Goal: Task Accomplishment & Management: Use online tool/utility

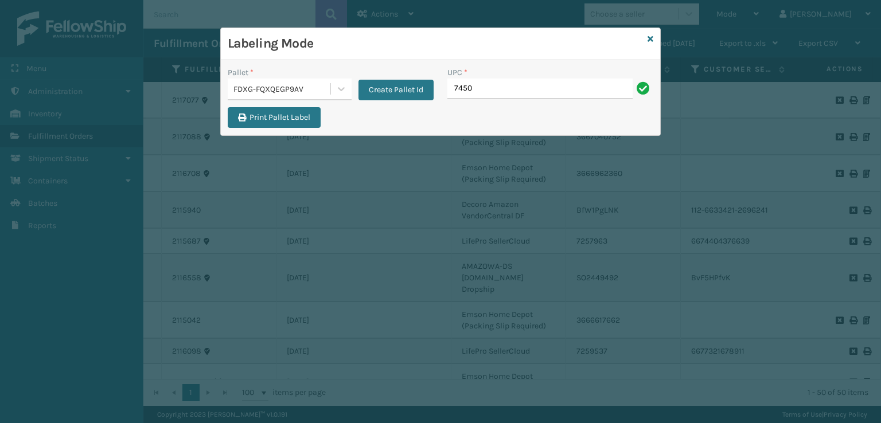
type input "7450"
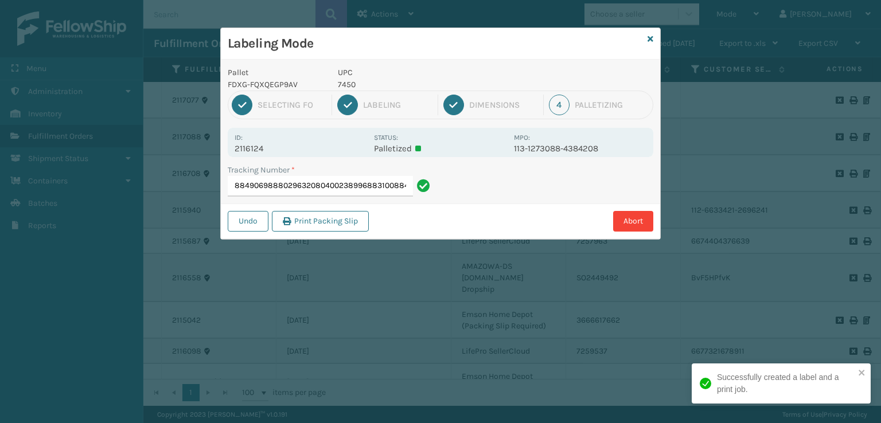
type input "8849069888029632080400238996883100884906988802"
drag, startPoint x: 410, startPoint y: 82, endPoint x: 335, endPoint y: 81, distance: 75.7
click at [335, 81] on div "UPC 10080313028806" at bounding box center [422, 79] width 183 height 24
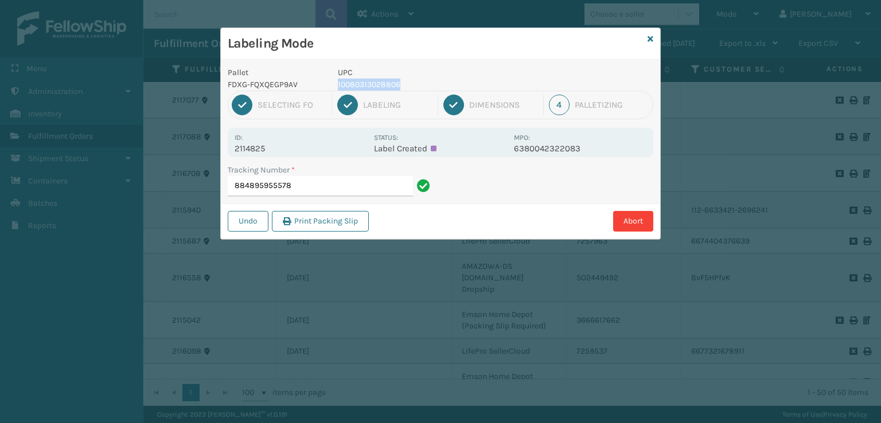
copy p "10080313028806"
click at [328, 188] on input "884895955578" at bounding box center [320, 186] width 185 height 21
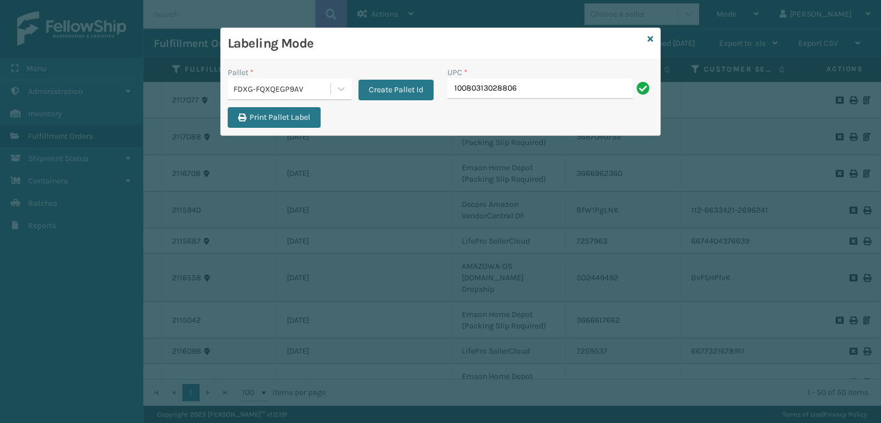
type input "10080313028806"
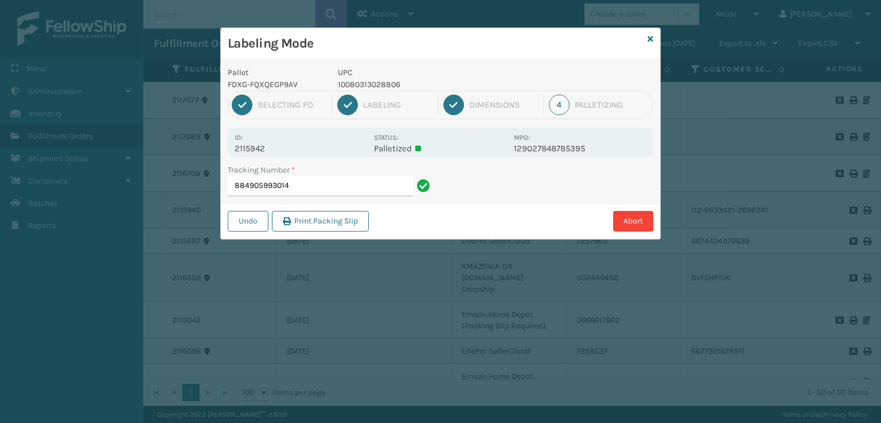
type input "88490599301410080313028806"
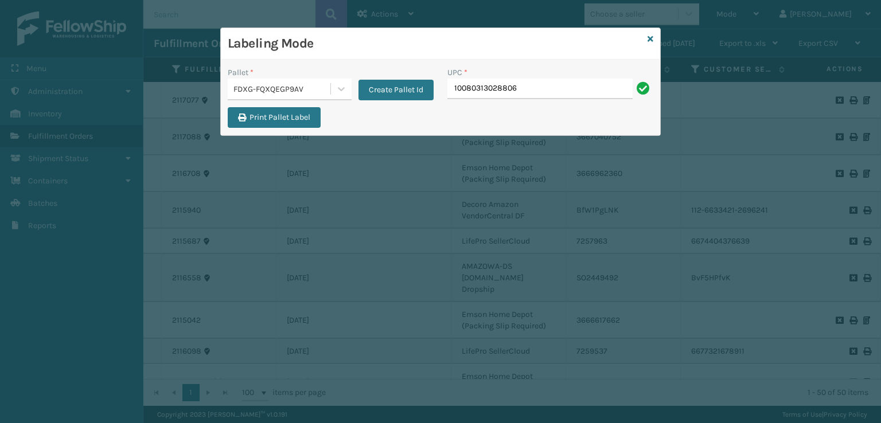
type input "10080313028806"
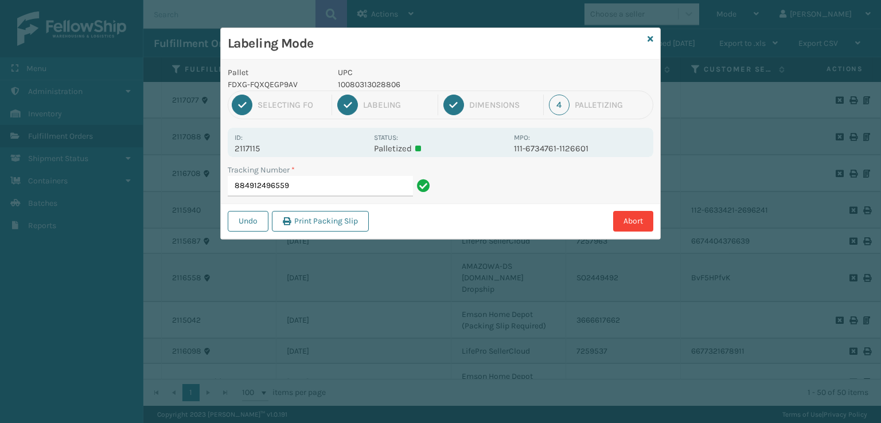
type input "88491249655910080313028806"
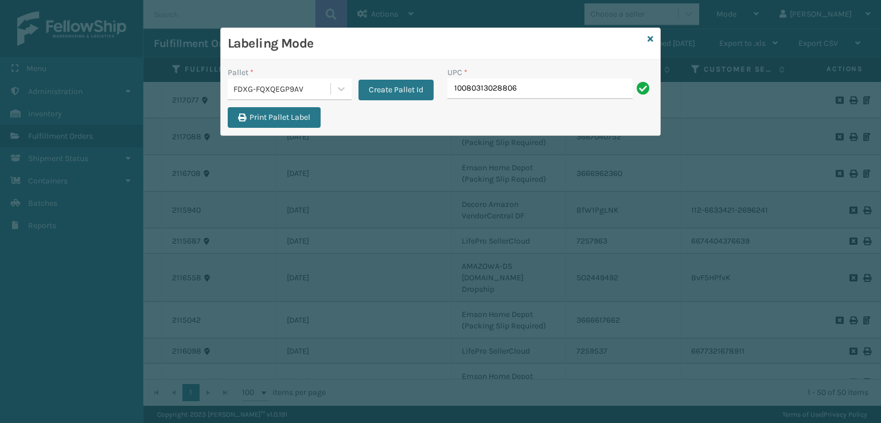
type input "10080313028806"
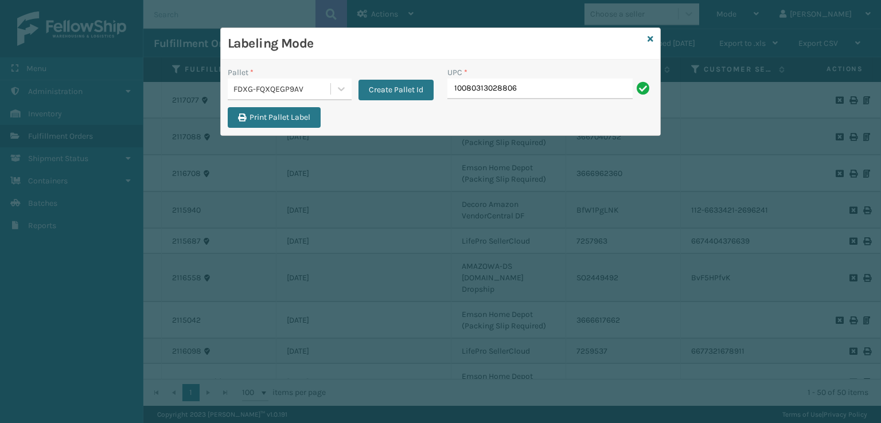
type input "10080313028806"
type input "m"
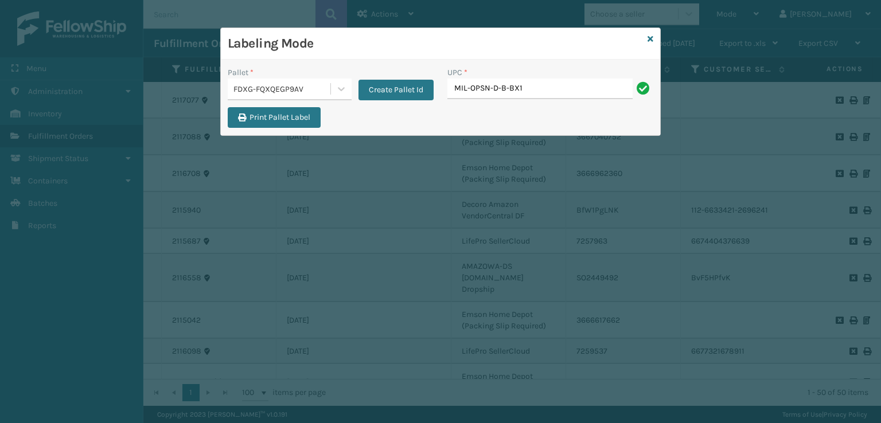
type input "MIL-OPSN-D-B-BX1"
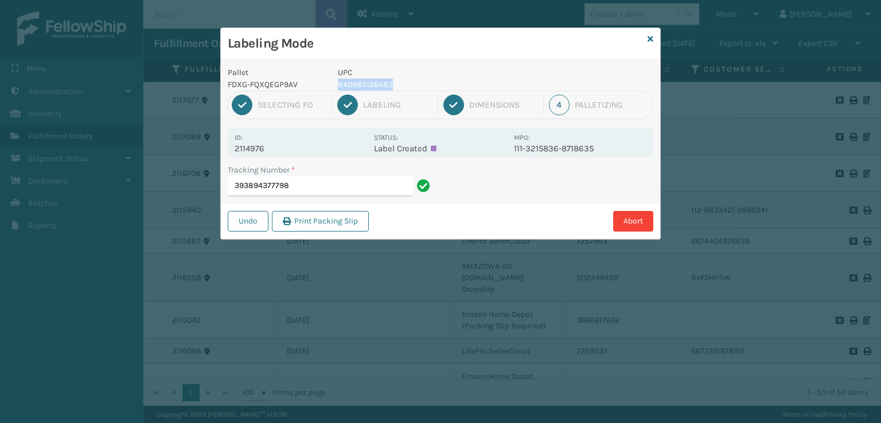
drag, startPoint x: 410, startPoint y: 83, endPoint x: 336, endPoint y: 88, distance: 73.6
click at [336, 88] on div "UPC 840985126483" at bounding box center [422, 79] width 183 height 24
copy p "840985126483"
click at [337, 180] on input "393894377798" at bounding box center [320, 186] width 185 height 21
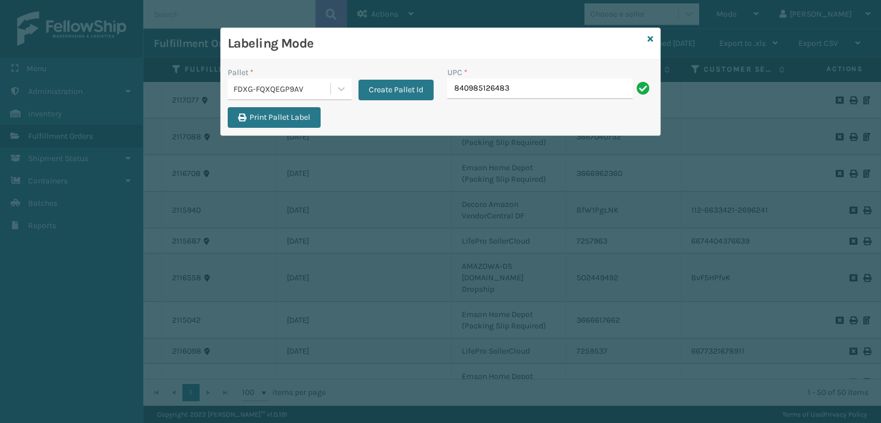
type input "840985126483"
type input "840985126483."
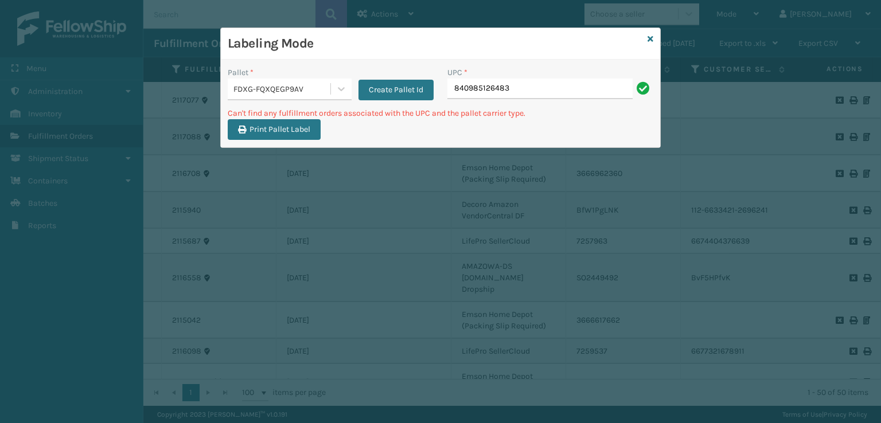
type input "840985126483"
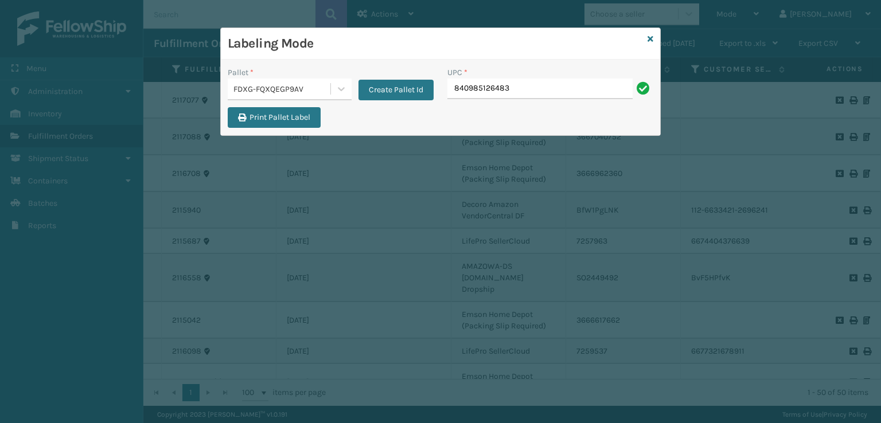
type input "840985126483"
type input "08031"
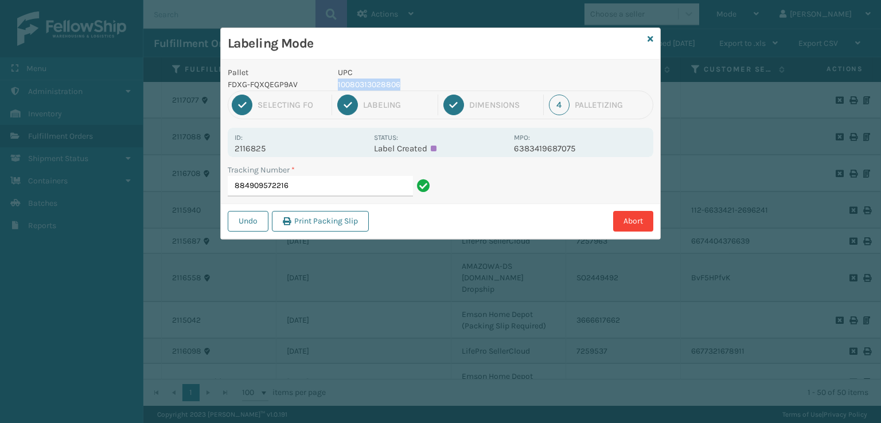
drag, startPoint x: 442, startPoint y: 77, endPoint x: 415, endPoint y: 83, distance: 27.0
click at [415, 83] on div "UPC 10080313028806" at bounding box center [422, 79] width 183 height 24
copy div "10080313028806"
click at [382, 183] on input "884909572216" at bounding box center [320, 186] width 185 height 21
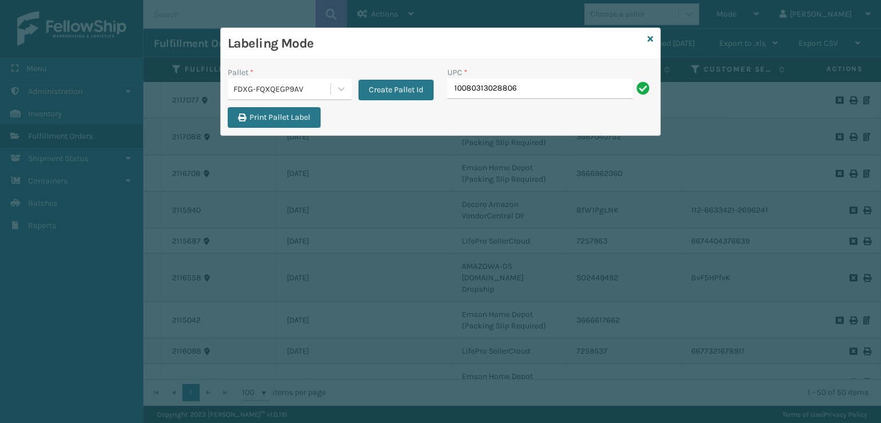
type input "10080313028806"
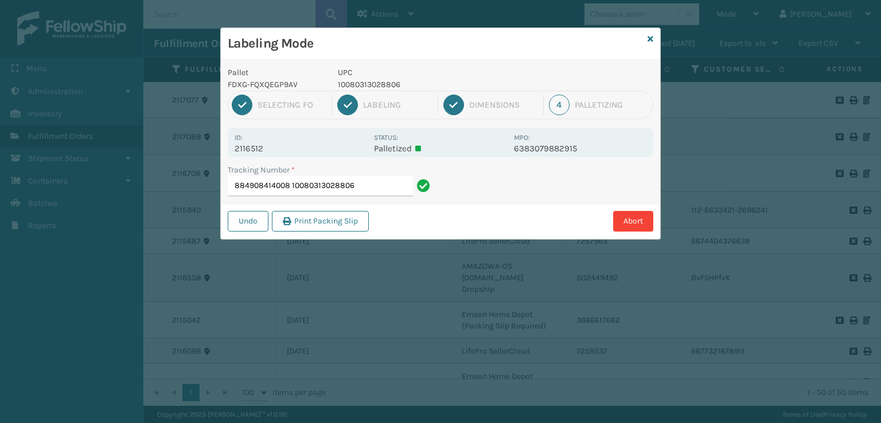
type input "88490841400810080313028806"
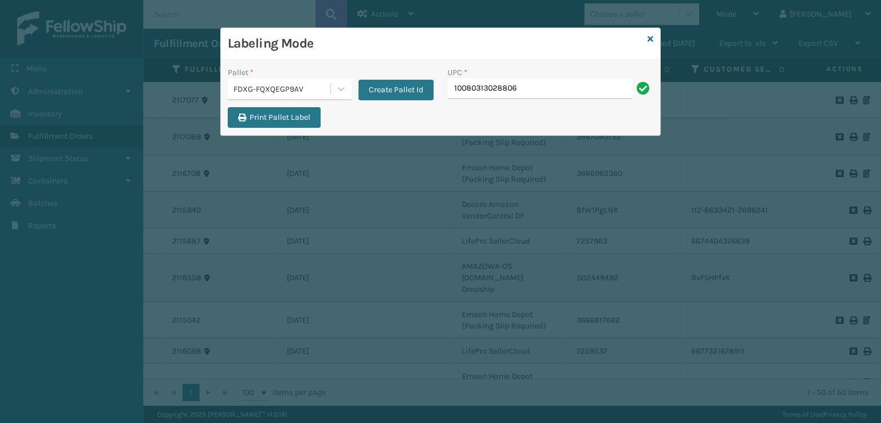
type input "10080313028806"
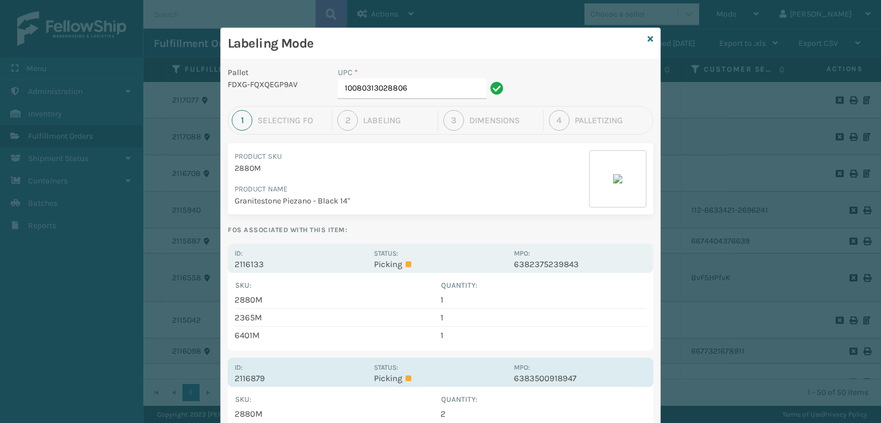
click at [338, 368] on div "Id: 2116879" at bounding box center [301, 372] width 133 height 22
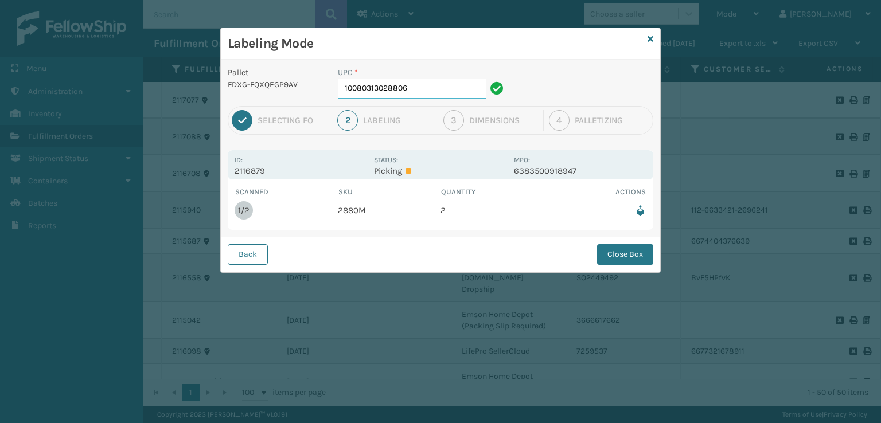
click at [448, 91] on input "10080313028806" at bounding box center [412, 89] width 149 height 21
click at [632, 258] on button "Close Box" at bounding box center [625, 254] width 56 height 21
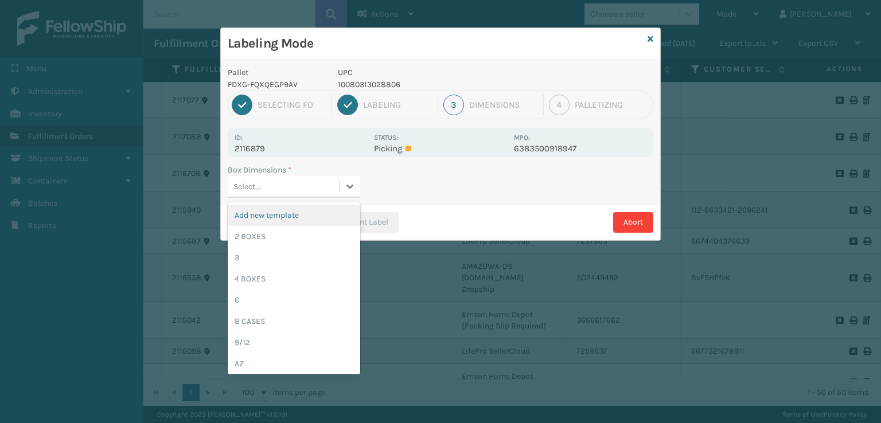
click at [281, 190] on div "Select..." at bounding box center [283, 186] width 111 height 19
click at [256, 235] on div "2 BOXES" at bounding box center [294, 236] width 133 height 21
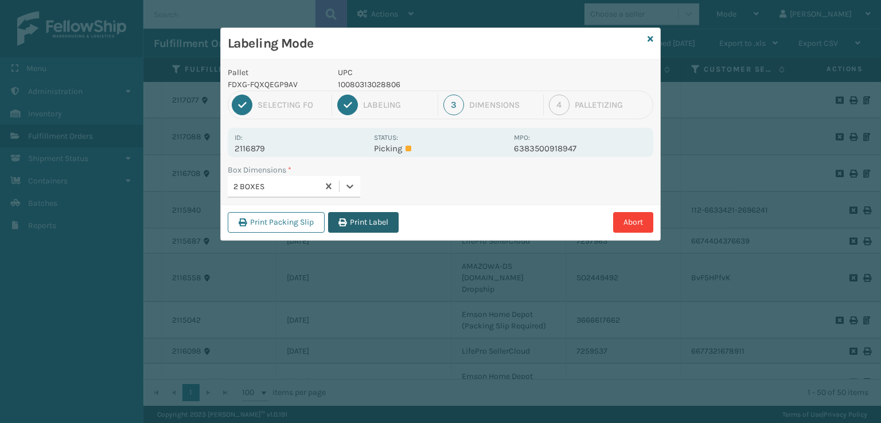
click at [360, 225] on button "Print Label" at bounding box center [363, 222] width 71 height 21
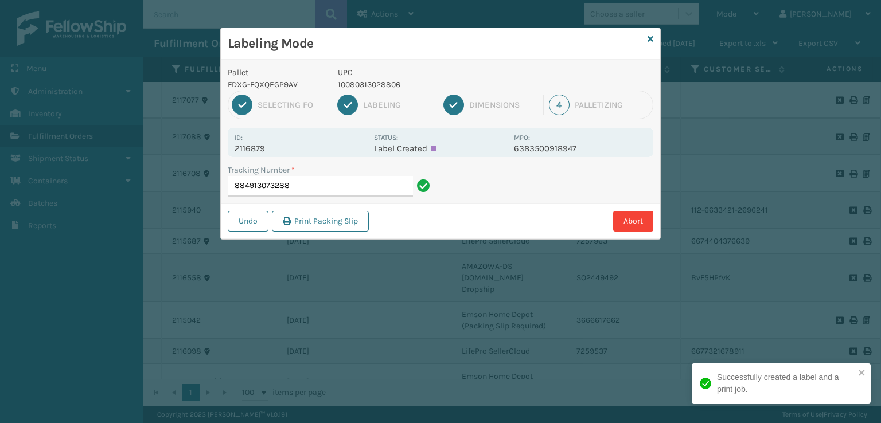
click at [337, 190] on input "884913073288" at bounding box center [320, 186] width 185 height 21
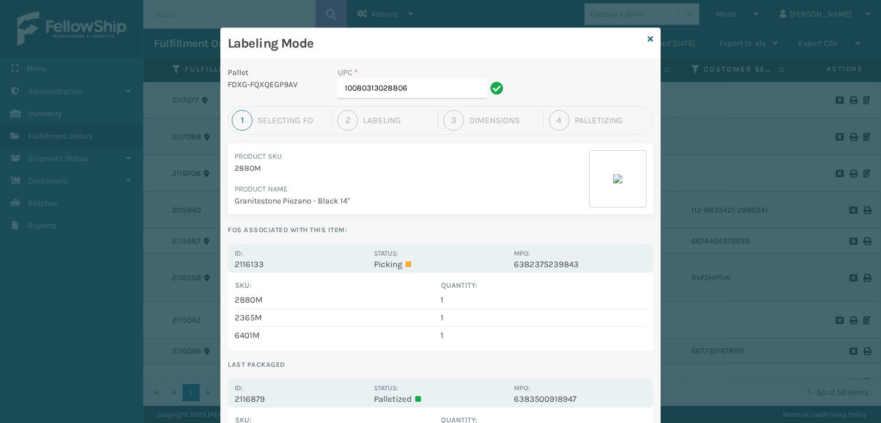
click at [645, 46] on div "Labeling Mode" at bounding box center [440, 44] width 439 height 32
click at [648, 37] on icon at bounding box center [651, 39] width 6 height 8
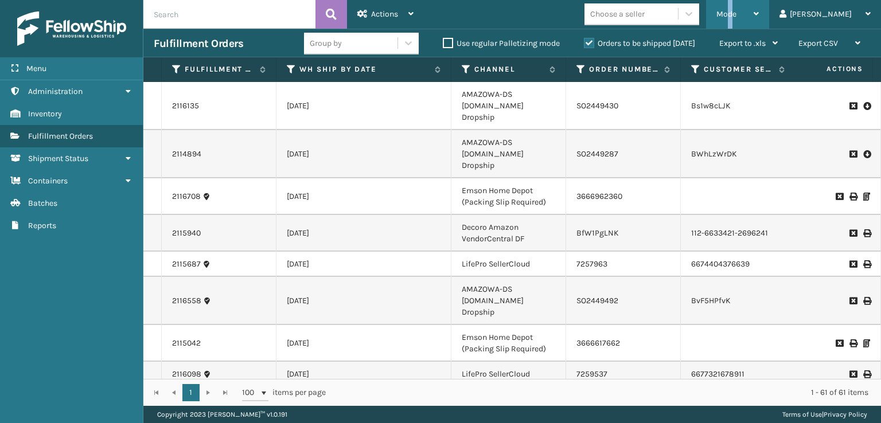
click at [737, 14] on span "Mode" at bounding box center [727, 14] width 20 height 10
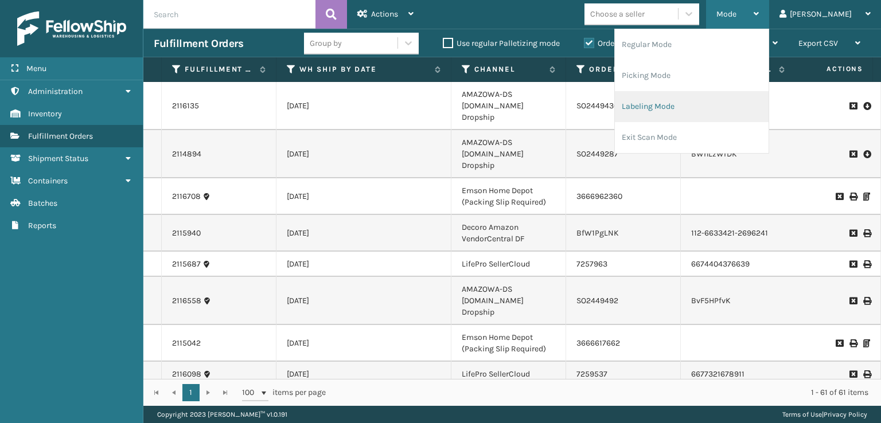
click at [679, 106] on li "Labeling Mode" at bounding box center [692, 106] width 154 height 31
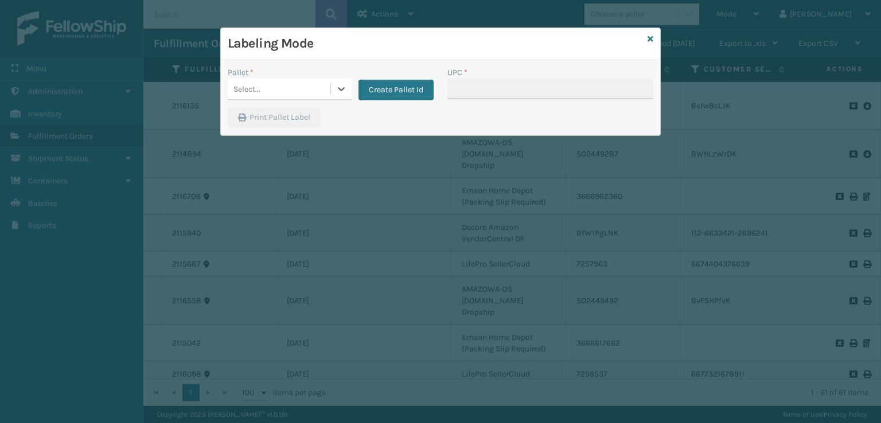
click at [285, 92] on div "Select..." at bounding box center [279, 89] width 103 height 19
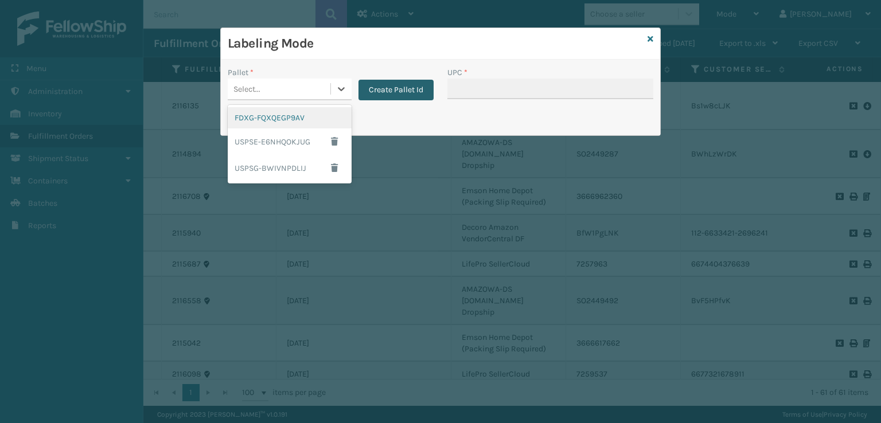
drag, startPoint x: 265, startPoint y: 120, endPoint x: 415, endPoint y: 81, distance: 155.5
click at [274, 115] on div "FDXG-FQXQEGP9AV" at bounding box center [290, 117] width 124 height 21
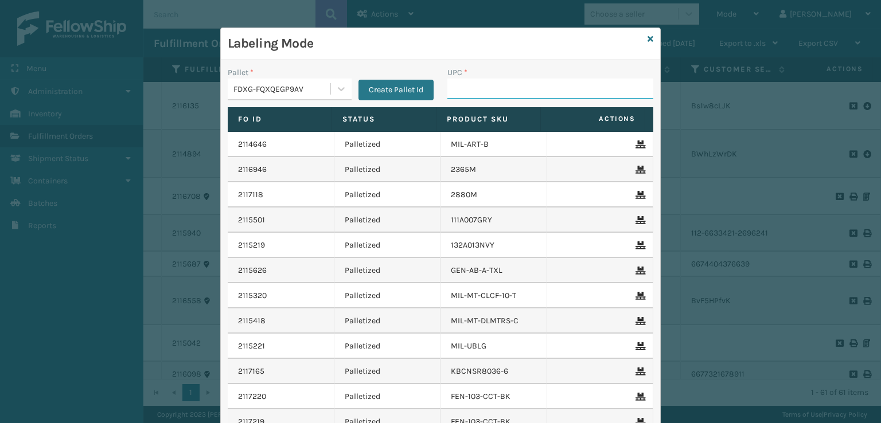
drag, startPoint x: 488, startPoint y: 85, endPoint x: 482, endPoint y: 80, distance: 8.2
click at [482, 80] on input "UPC *" at bounding box center [551, 89] width 206 height 21
type input "840985116293"
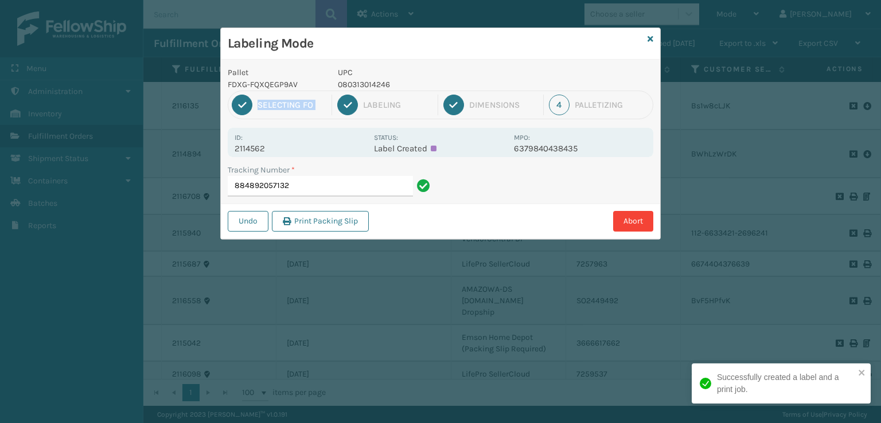
drag, startPoint x: 423, startPoint y: 87, endPoint x: 356, endPoint y: 90, distance: 67.8
click at [356, 90] on div "Pallet FDXG-FQXQEGP9AV UPC 080313014246 1 Selecting FO 2 Labeling 3 Dimensions …" at bounding box center [440, 150] width 439 height 180
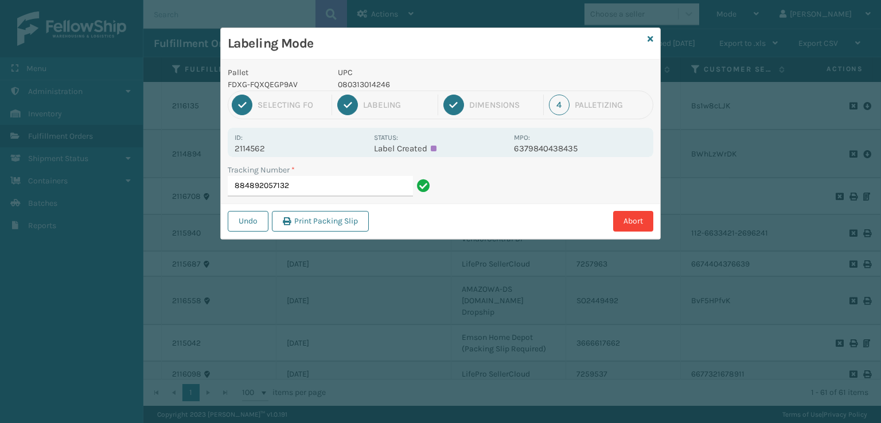
click at [358, 85] on p "080313014246" at bounding box center [422, 85] width 169 height 12
drag, startPoint x: 393, startPoint y: 85, endPoint x: 335, endPoint y: 89, distance: 58.1
click at [335, 89] on div "UPC 080313014246" at bounding box center [422, 79] width 183 height 24
copy p "080313014246"
click at [291, 189] on input "884892057132" at bounding box center [320, 186] width 185 height 21
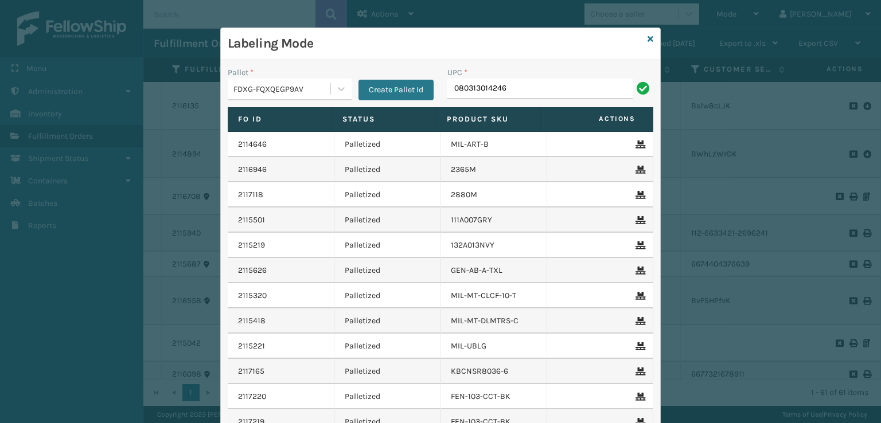
type input "080313014246"
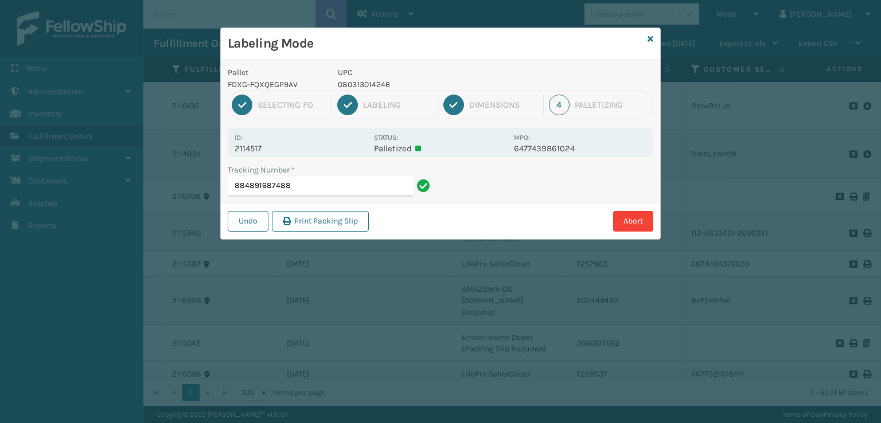
type input "884891687488080313014246"
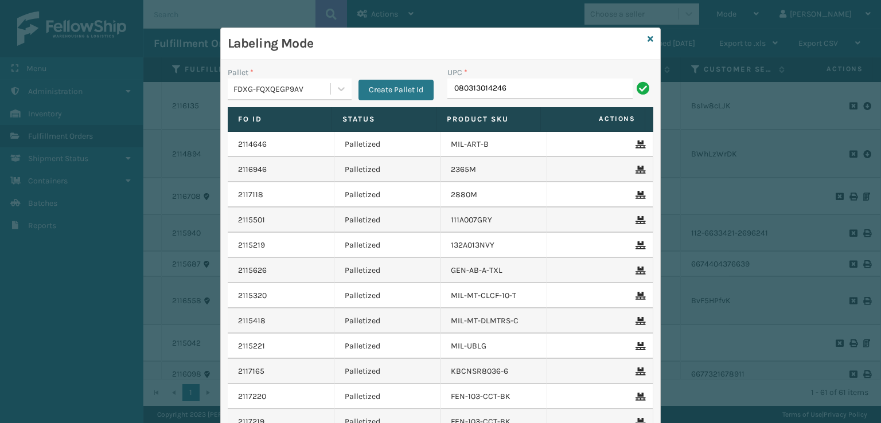
type input "080313014246"
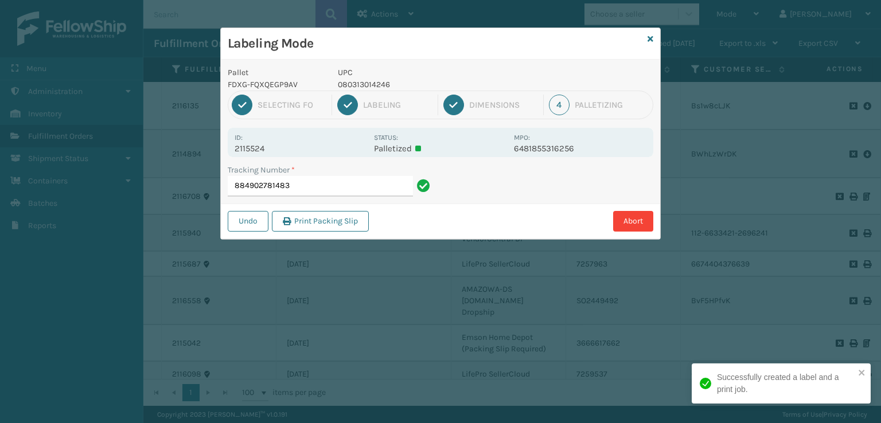
type input "884902781483080313014246"
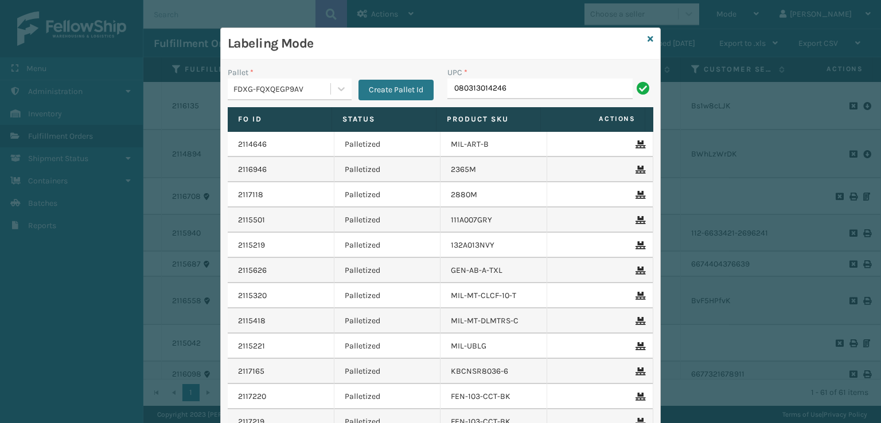
type input "080313014246"
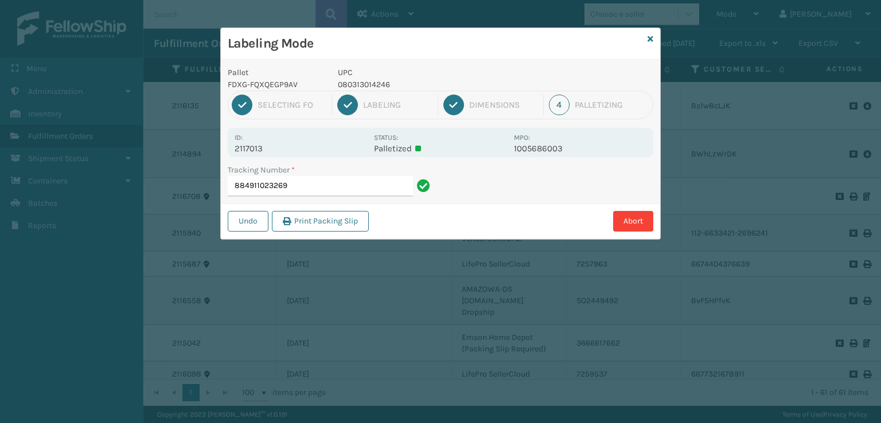
type input "884911023269080313014246"
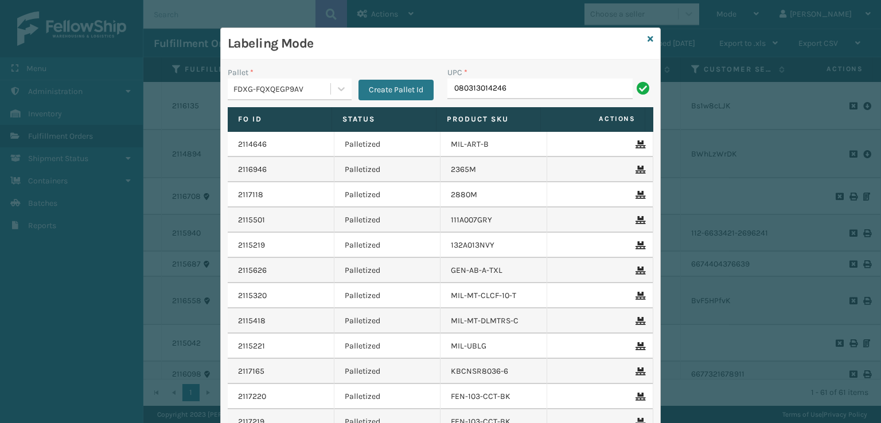
type input "080313014246"
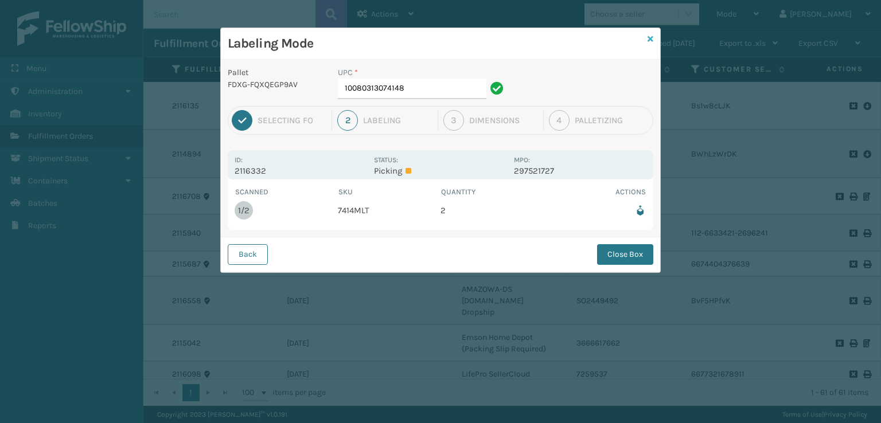
click at [648, 37] on icon at bounding box center [651, 39] width 6 height 8
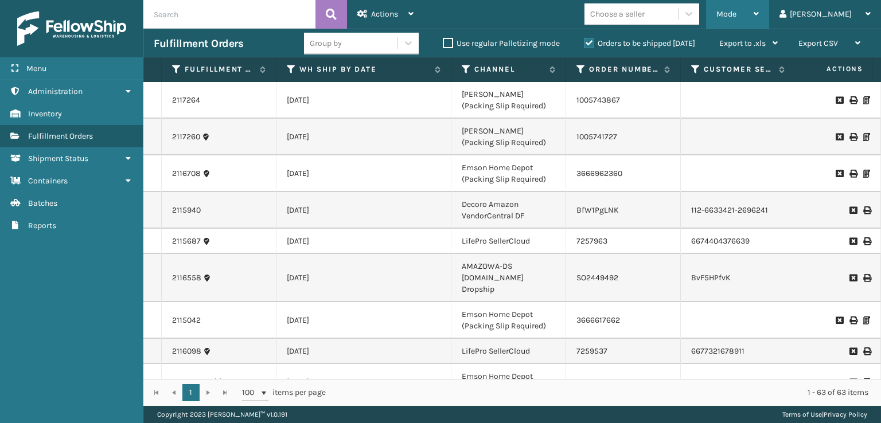
drag, startPoint x: 779, startPoint y: 15, endPoint x: 761, endPoint y: 31, distance: 24.0
click at [737, 17] on span "Mode" at bounding box center [727, 14] width 20 height 10
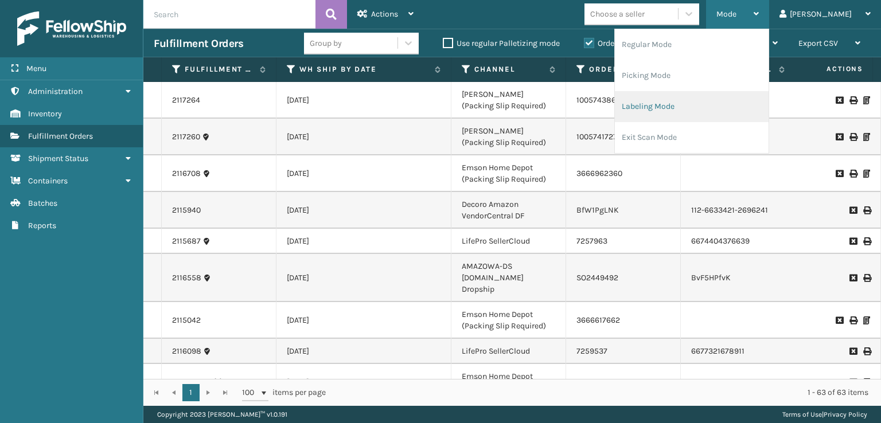
click at [676, 103] on li "Labeling Mode" at bounding box center [692, 106] width 154 height 31
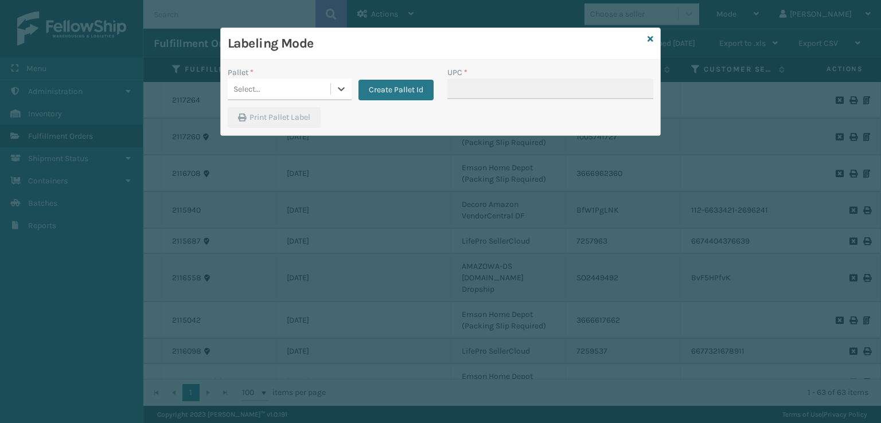
click at [310, 84] on div "Select..." at bounding box center [279, 89] width 103 height 19
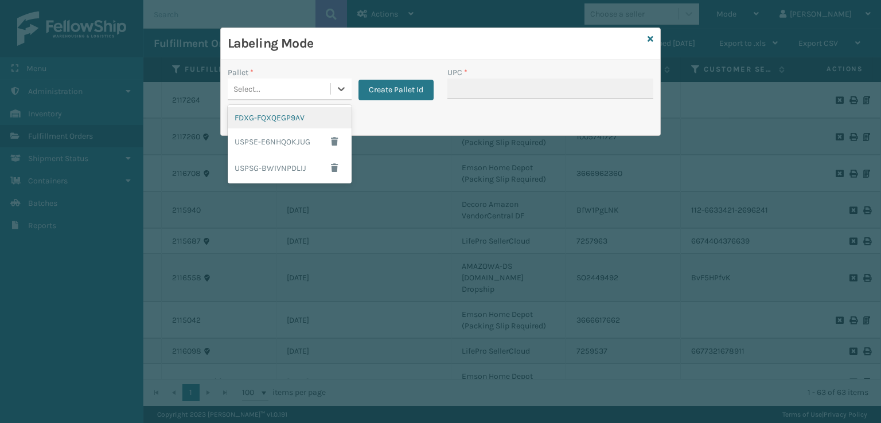
click at [267, 115] on div "FDXG-FQXQEGP9AV" at bounding box center [290, 117] width 124 height 21
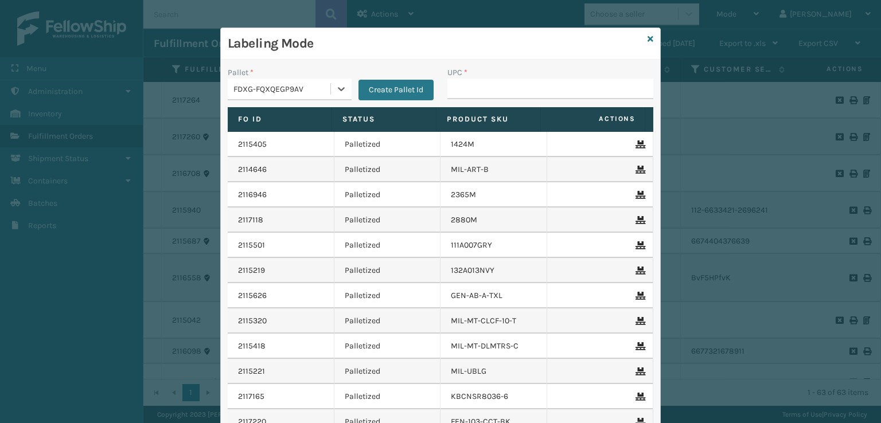
type input "080313064012"
click at [448, 95] on input "UPC *" at bounding box center [551, 89] width 206 height 21
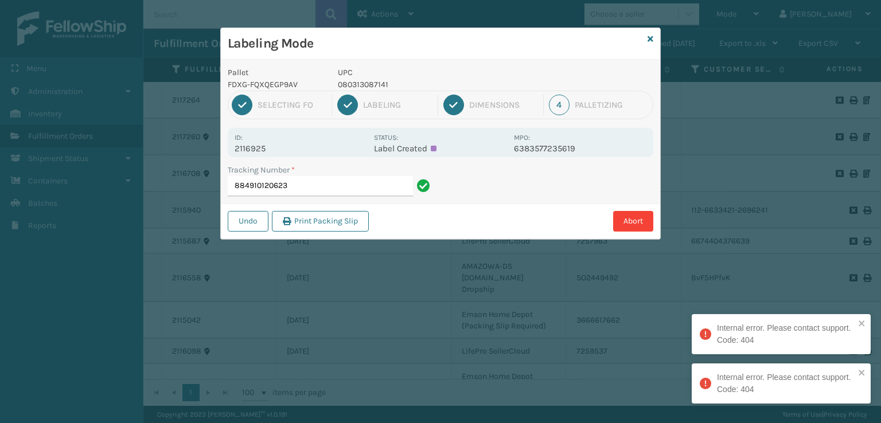
type input "884910120623"
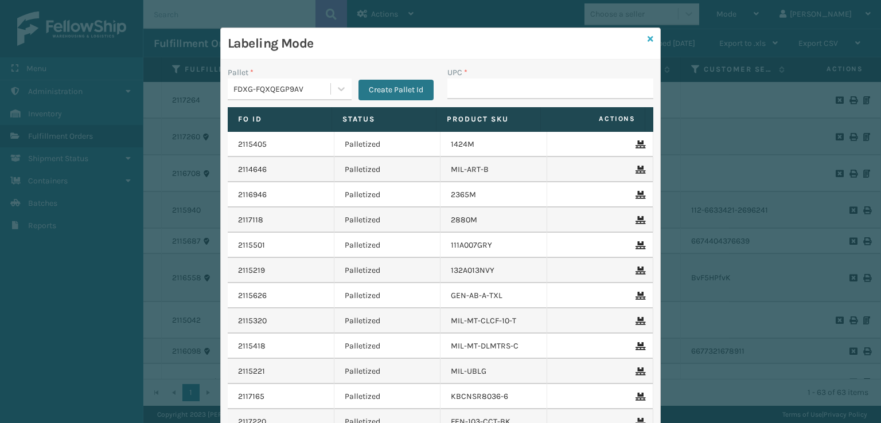
click at [648, 37] on icon at bounding box center [651, 39] width 6 height 8
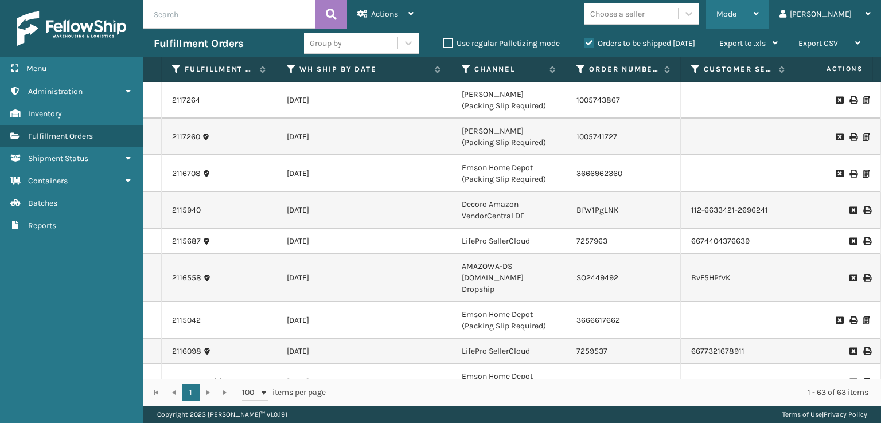
click at [754, 18] on div "Mode Regular Mode Picking Mode Labeling Mode Exit Scan Mode Choose a seller [PE…" at bounding box center [652, 14] width 457 height 29
click at [737, 13] on span "Mode" at bounding box center [727, 14] width 20 height 10
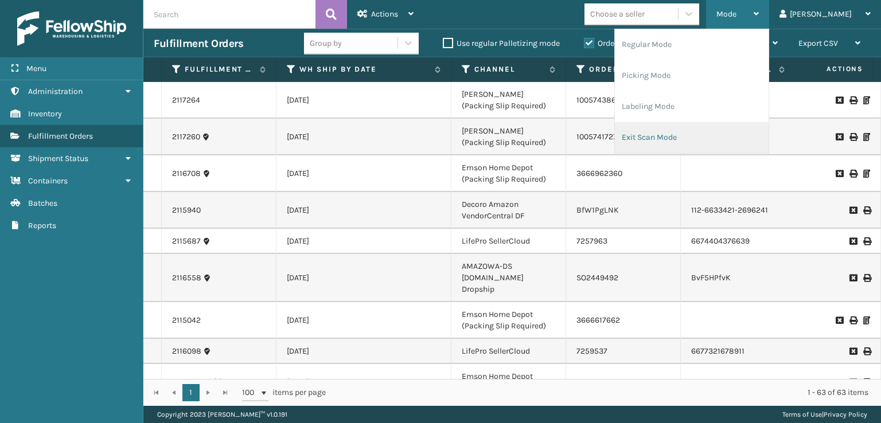
click at [699, 127] on li "Exit Scan Mode" at bounding box center [692, 137] width 154 height 31
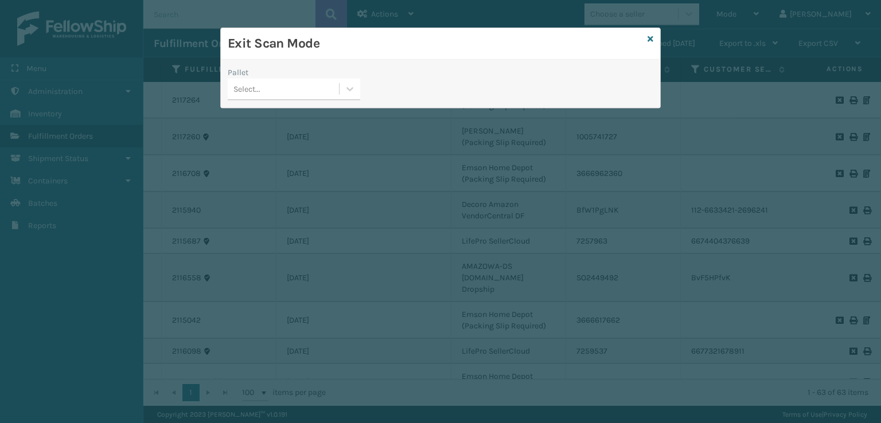
click at [302, 87] on div "Select..." at bounding box center [283, 89] width 111 height 19
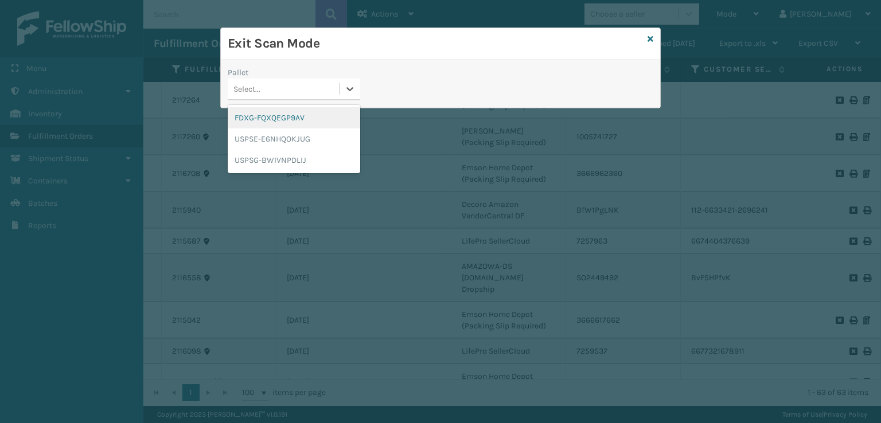
click at [239, 120] on div "FDXG-FQXQEGP9AV" at bounding box center [294, 117] width 133 height 21
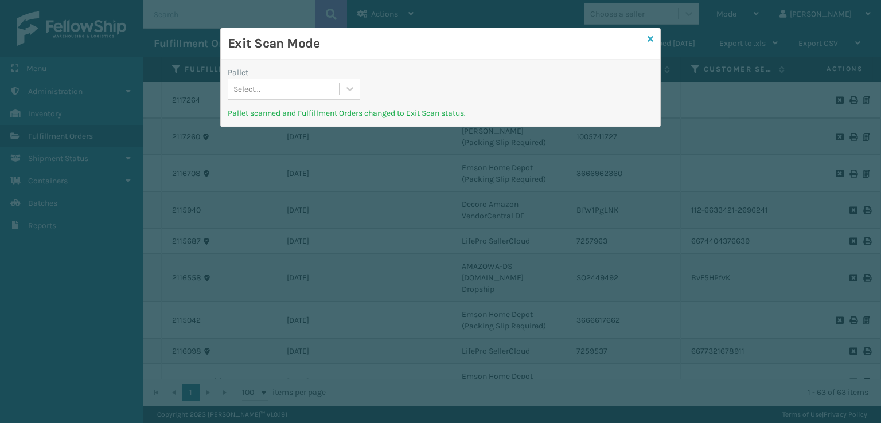
click at [649, 36] on icon at bounding box center [651, 39] width 6 height 8
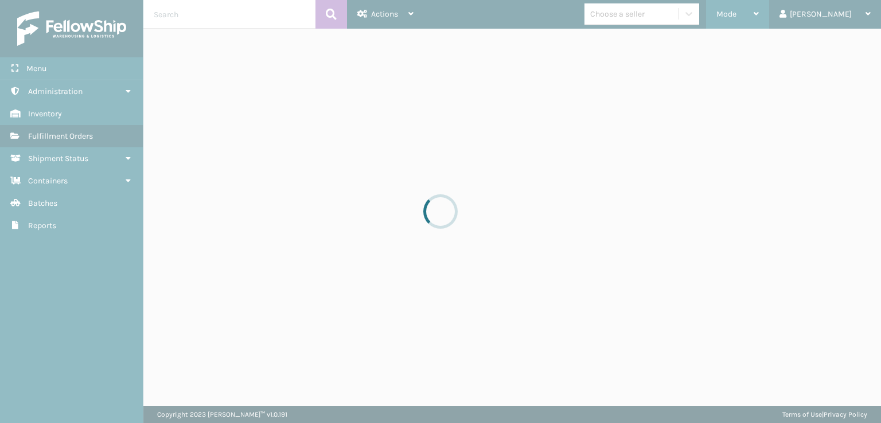
click at [759, 7] on div "Mode" at bounding box center [738, 14] width 42 height 29
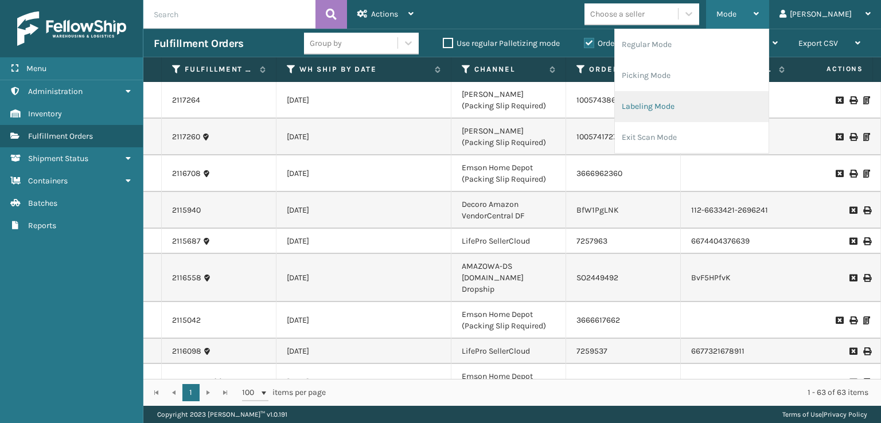
click at [673, 106] on li "Labeling Mode" at bounding box center [692, 106] width 154 height 31
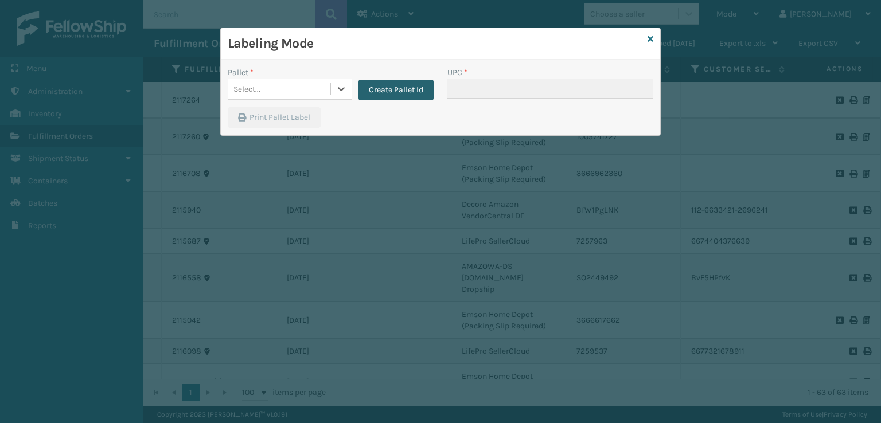
click at [368, 91] on button "Create Pallet Id" at bounding box center [396, 90] width 75 height 21
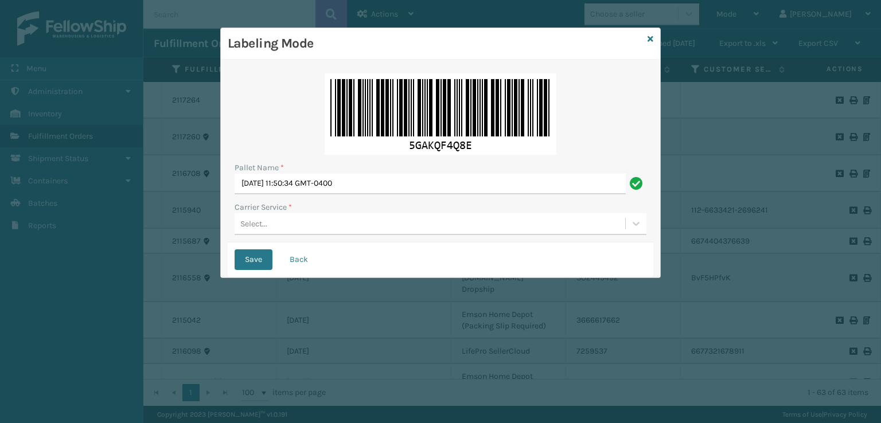
click at [274, 216] on div "Select..." at bounding box center [430, 224] width 391 height 19
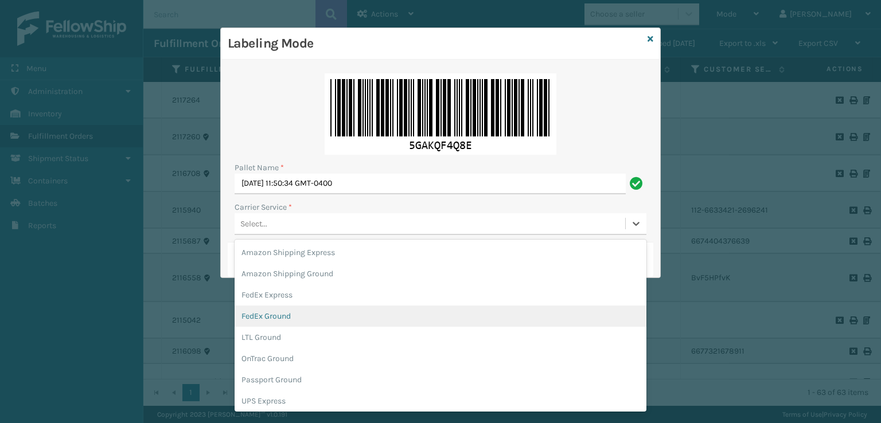
click at [263, 313] on div "FedEx Ground" at bounding box center [441, 316] width 412 height 21
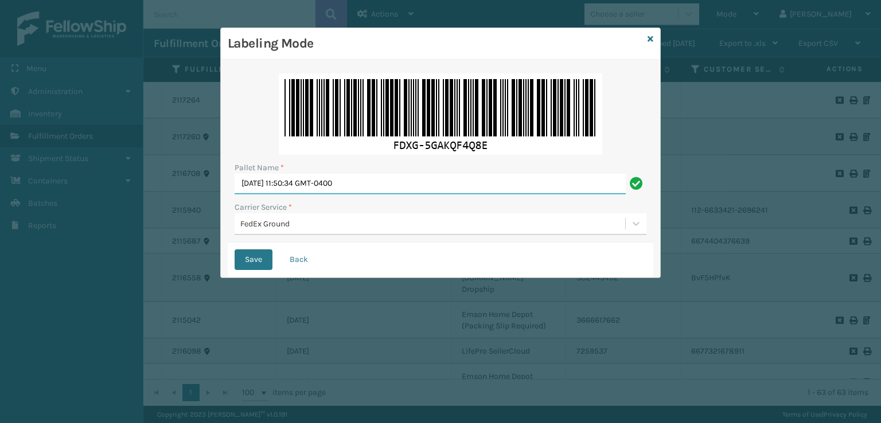
drag, startPoint x: 400, startPoint y: 182, endPoint x: 48, endPoint y: 157, distance: 353.1
click at [48, 157] on div "Labeling Mode Pallet Name * [DATE] 11:50:34 GMT-0400 Carrier Service * FedEx Gr…" at bounding box center [440, 211] width 881 height 423
type input "T572529"
click at [235, 250] on button "Save" at bounding box center [254, 260] width 38 height 21
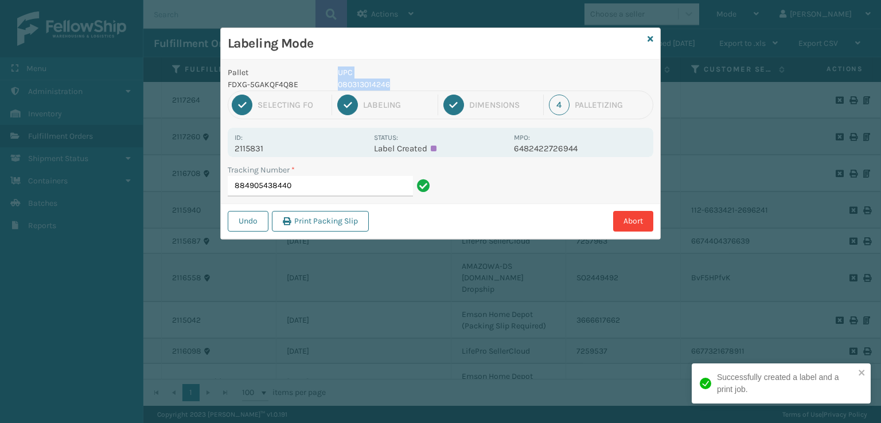
drag, startPoint x: 401, startPoint y: 81, endPoint x: 329, endPoint y: 85, distance: 72.4
click at [329, 85] on div "Pallet FDXG-5GAKQF4Q8E UPC 080313014246" at bounding box center [440, 79] width 439 height 24
click at [340, 85] on p "080313014246" at bounding box center [422, 85] width 169 height 12
click at [331, 83] on div "UPC 080313014246" at bounding box center [422, 79] width 183 height 24
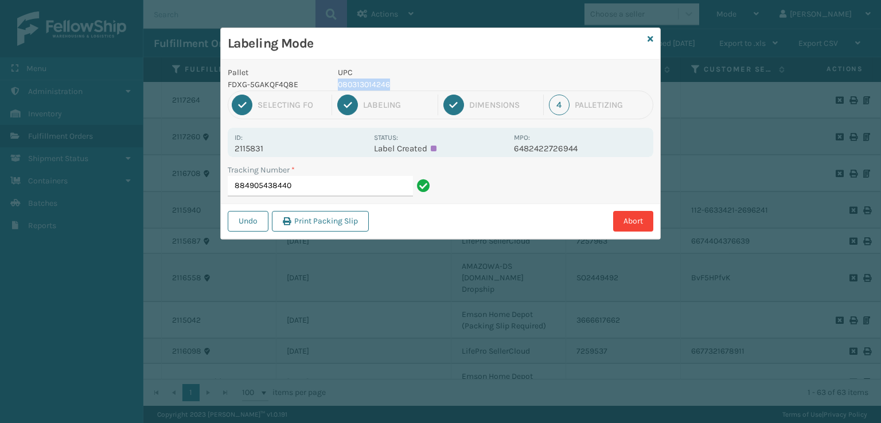
drag, startPoint x: 379, startPoint y: 81, endPoint x: 334, endPoint y: 85, distance: 44.9
click at [334, 85] on div "UPC 080313014246" at bounding box center [422, 79] width 183 height 24
copy p "080313014246"
click at [298, 184] on input "884905438440" at bounding box center [320, 186] width 185 height 21
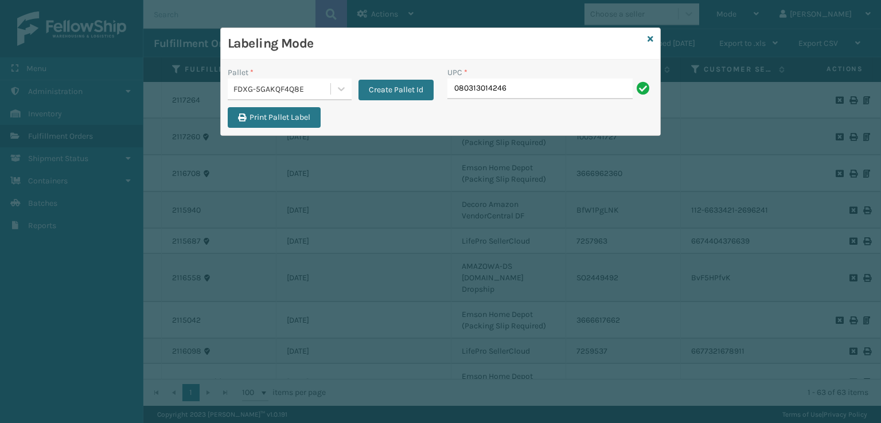
type input "080313014246"
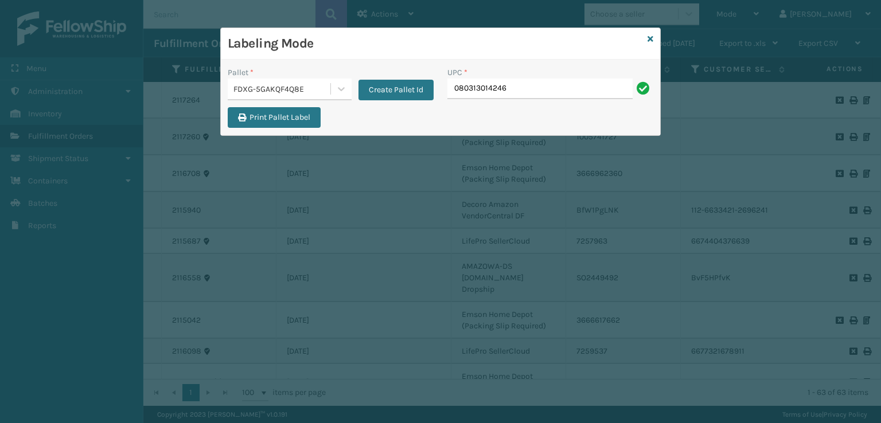
type input "080313014246"
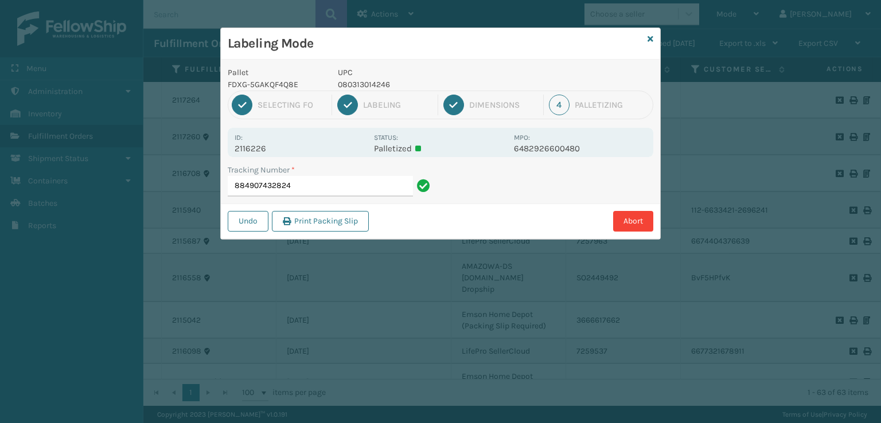
type input "884907432824080313014246"
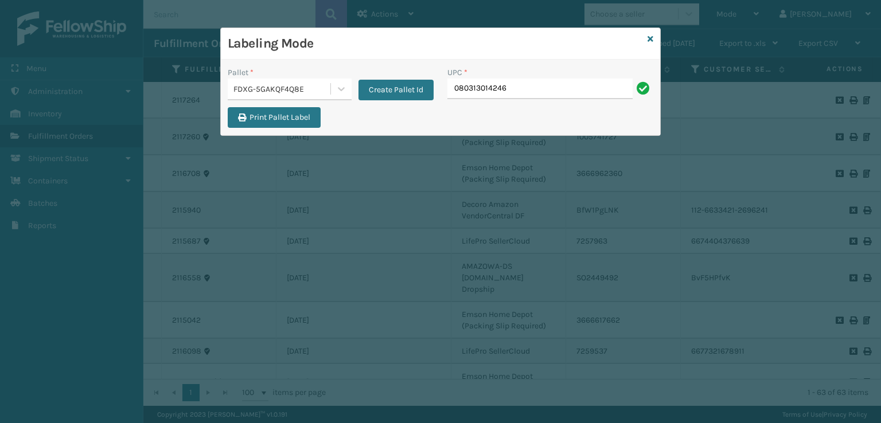
type input "080313014246"
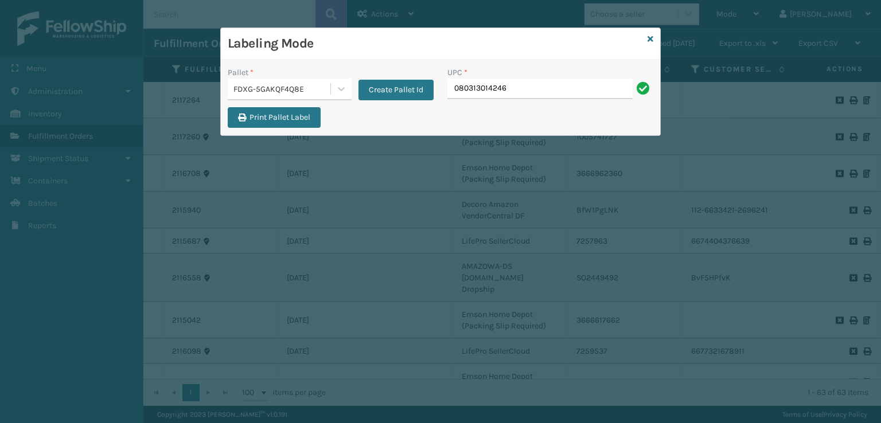
type input "080313014246"
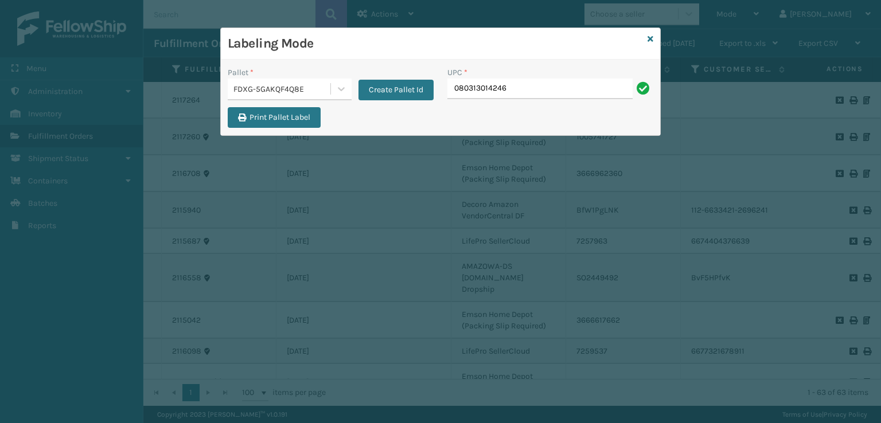
type input "080313014246"
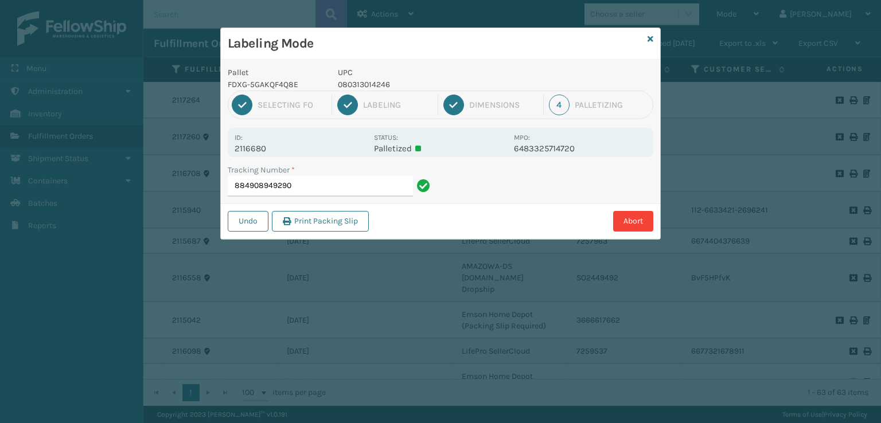
type input "884908949290080313014246"
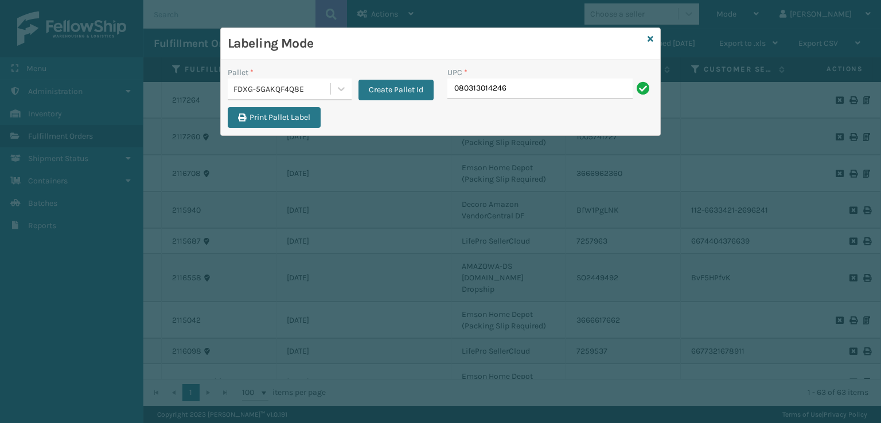
type input "080313014246"
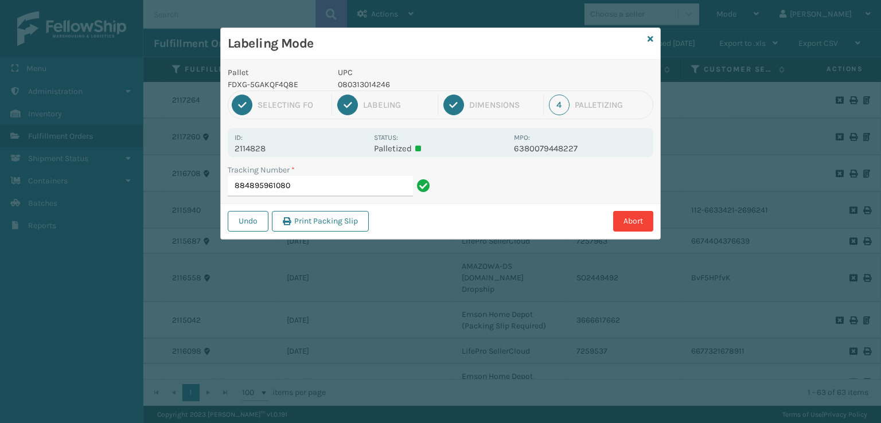
type input "884895961080080313014246"
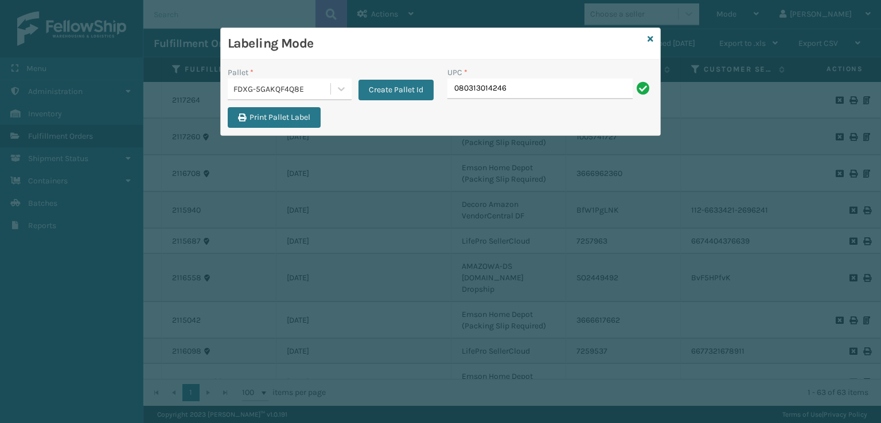
type input "080313014246"
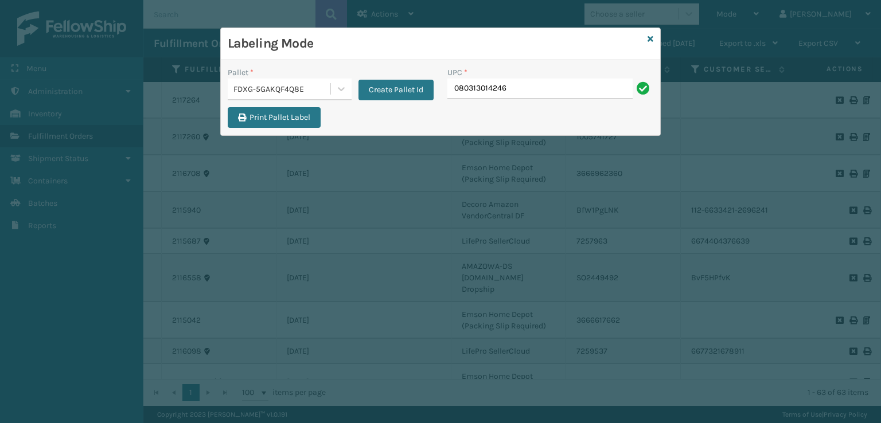
type input "080313014246"
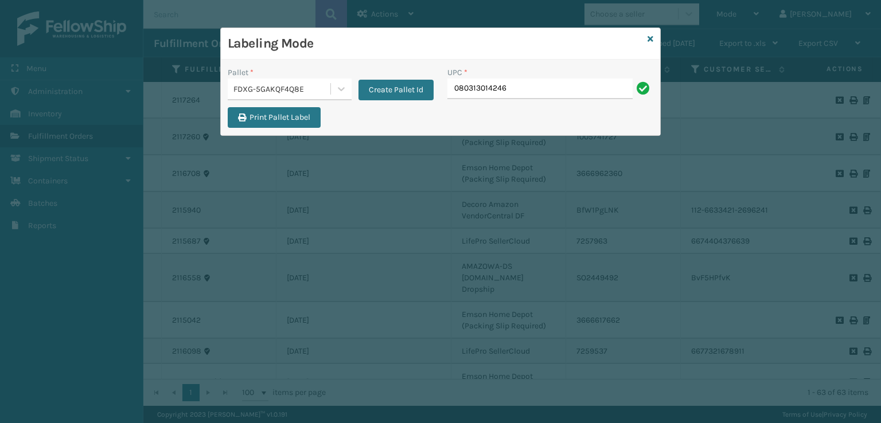
type input "080313014246"
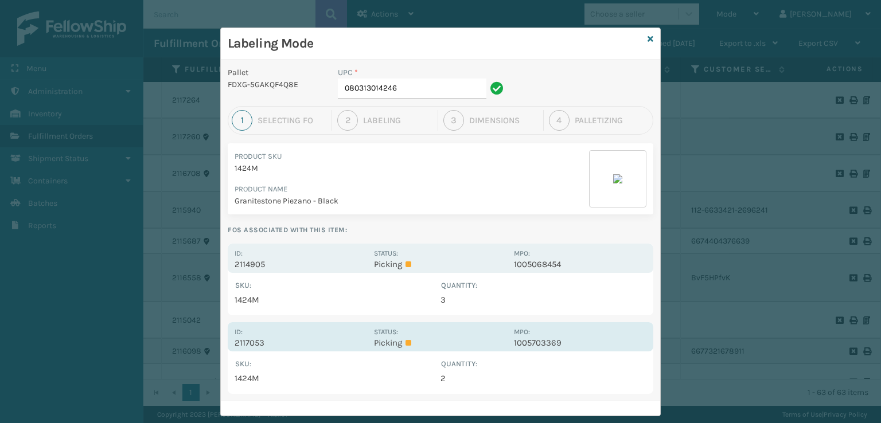
drag, startPoint x: 350, startPoint y: 336, endPoint x: 344, endPoint y: 335, distance: 5.8
click at [349, 335] on div "Id: 2117053" at bounding box center [301, 337] width 133 height 22
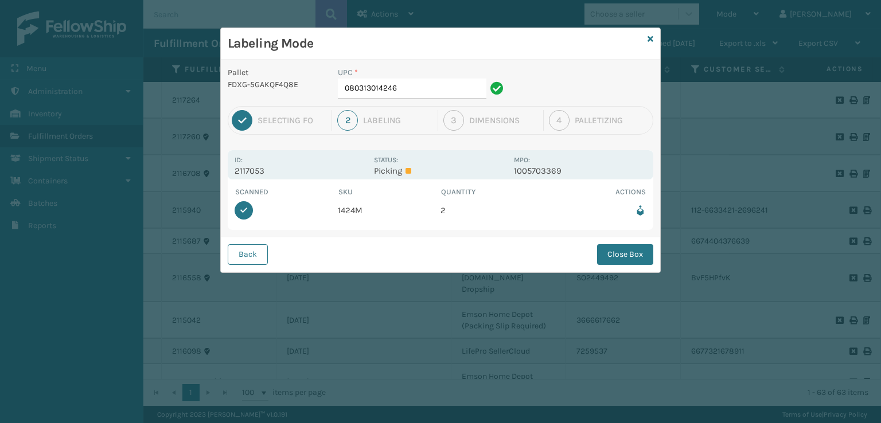
drag, startPoint x: 622, startPoint y: 258, endPoint x: 591, endPoint y: 248, distance: 32.5
click at [619, 258] on button "Close Box" at bounding box center [625, 254] width 56 height 21
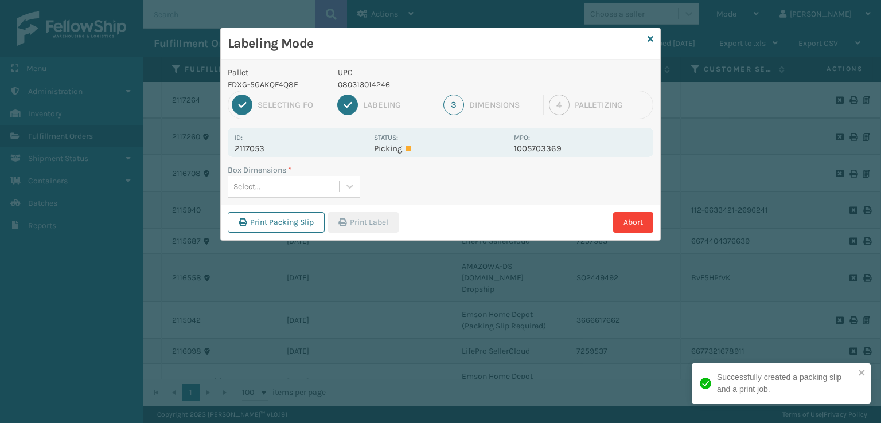
click at [321, 189] on div "Select..." at bounding box center [283, 186] width 111 height 19
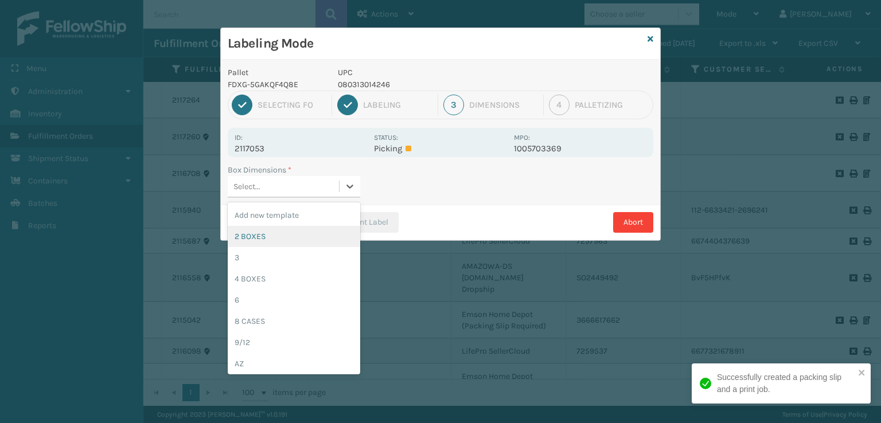
click at [240, 242] on div "2 BOXES" at bounding box center [294, 236] width 133 height 21
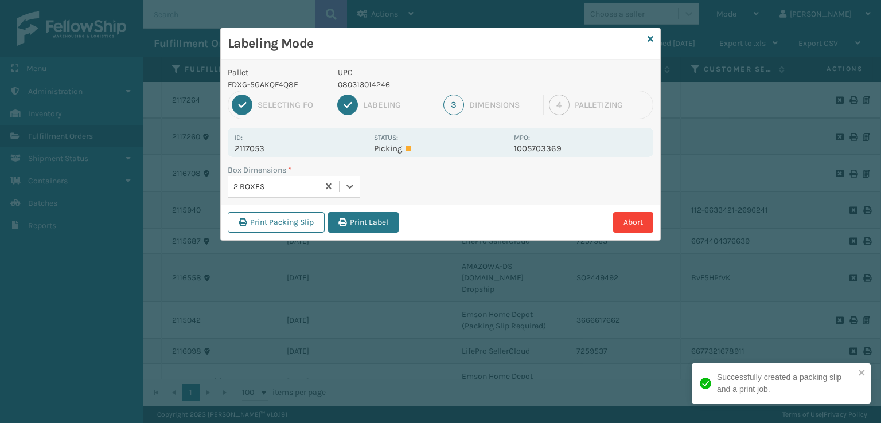
click at [369, 232] on div "Print Packing Slip Print Label Abort" at bounding box center [440, 222] width 439 height 35
click at [369, 223] on button "Print Label" at bounding box center [363, 222] width 71 height 21
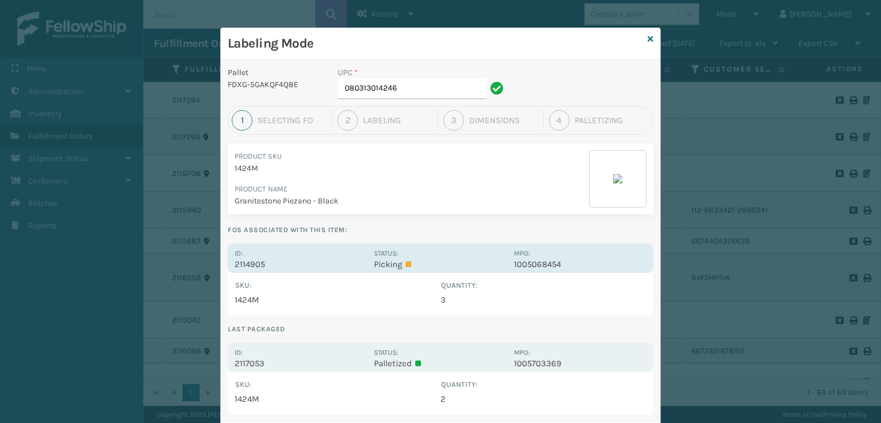
click at [340, 256] on div "Id: 2114905" at bounding box center [301, 258] width 133 height 22
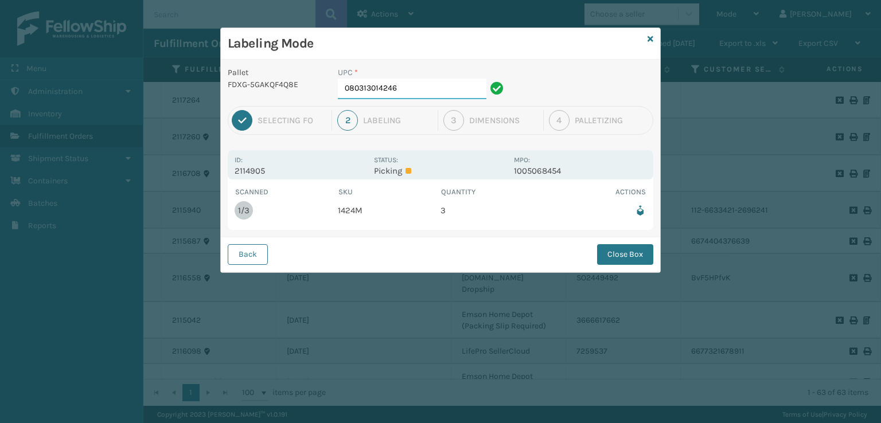
click at [412, 88] on input "080313014246" at bounding box center [412, 89] width 149 height 21
drag, startPoint x: 615, startPoint y: 255, endPoint x: 522, endPoint y: 287, distance: 99.1
click at [612, 258] on button "Close Box" at bounding box center [625, 254] width 56 height 21
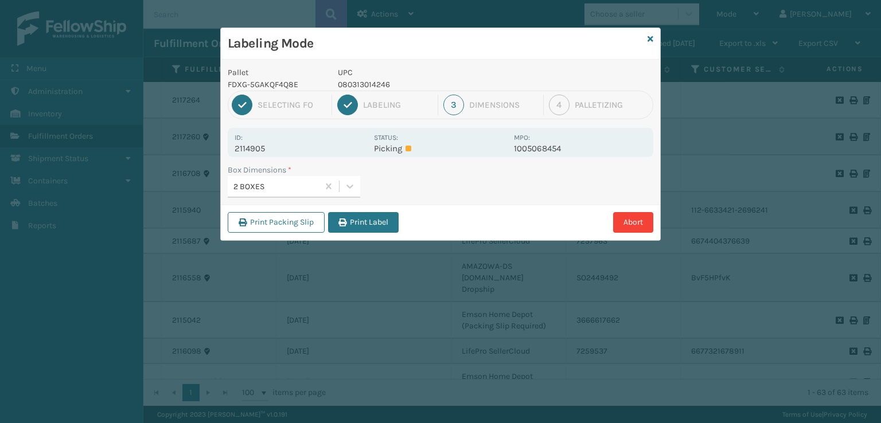
click at [285, 184] on div "2 BOXES" at bounding box center [277, 187] width 86 height 12
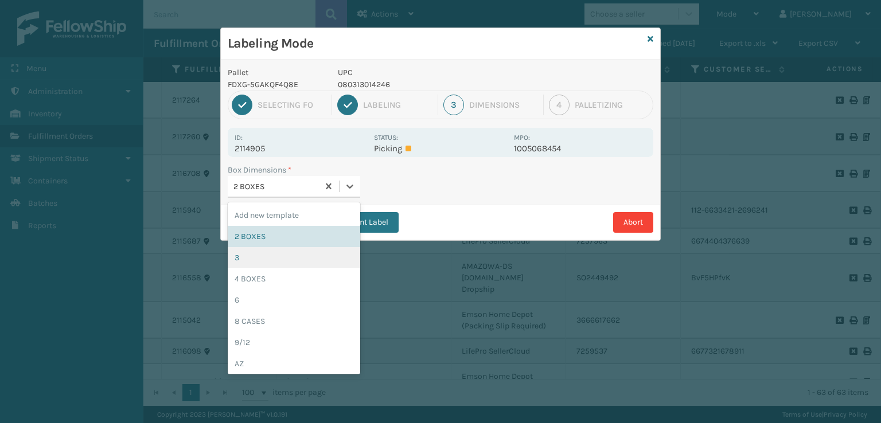
click at [236, 258] on div "3" at bounding box center [294, 257] width 133 height 21
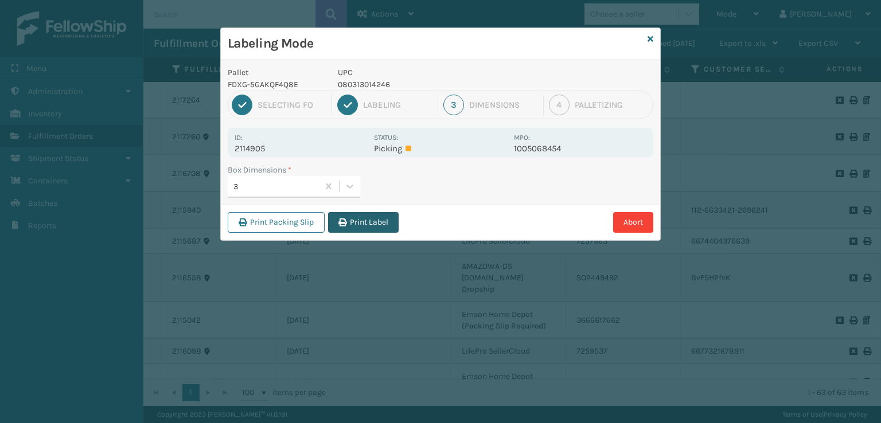
click at [368, 230] on button "Print Label" at bounding box center [363, 222] width 71 height 21
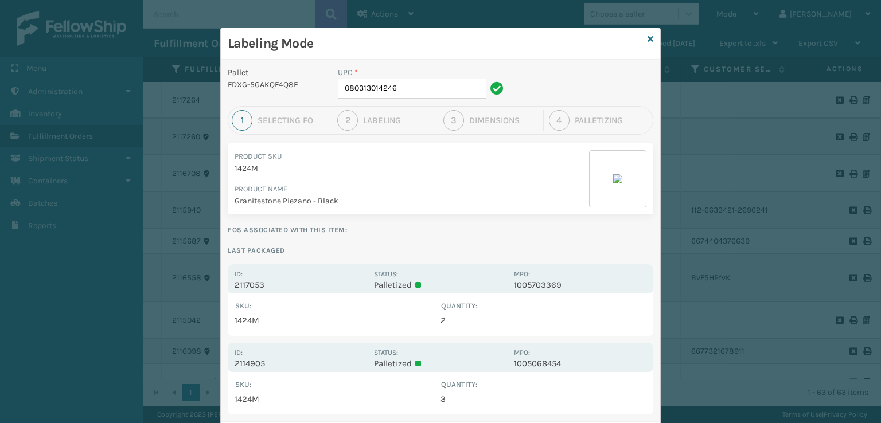
click at [649, 35] on div "Labeling Mode" at bounding box center [440, 44] width 439 height 32
click at [648, 37] on icon at bounding box center [651, 39] width 6 height 8
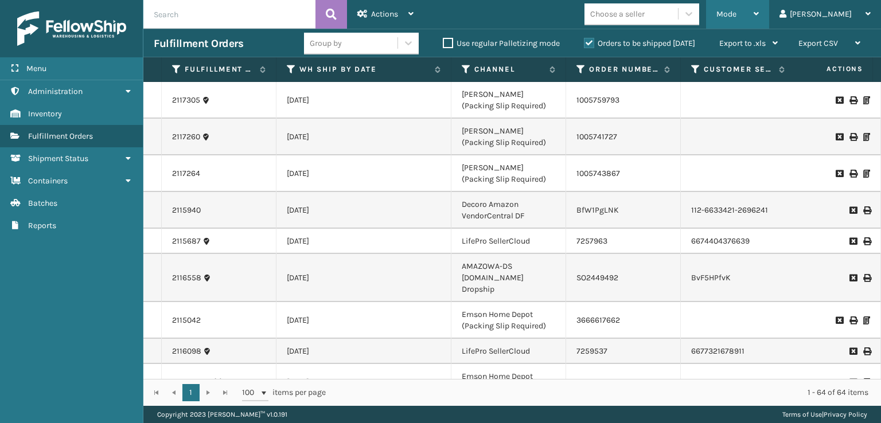
click at [759, 23] on div "Mode" at bounding box center [738, 14] width 42 height 29
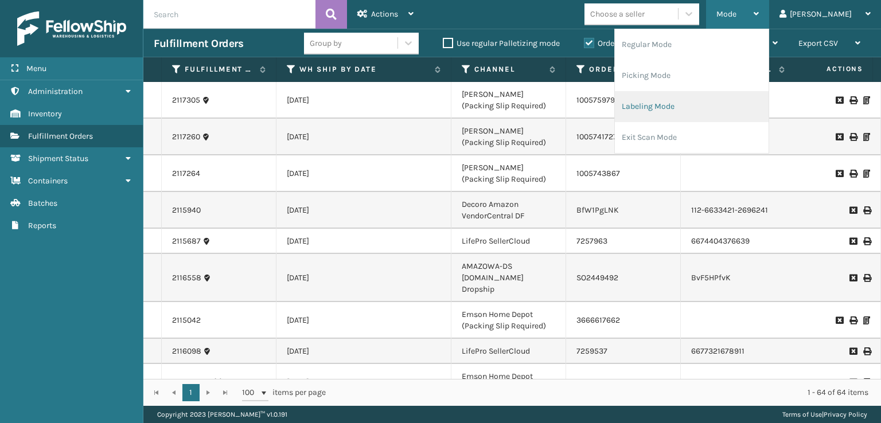
drag, startPoint x: 689, startPoint y: 104, endPoint x: 676, endPoint y: 103, distance: 12.7
click at [676, 103] on li "Labeling Mode" at bounding box center [692, 106] width 154 height 31
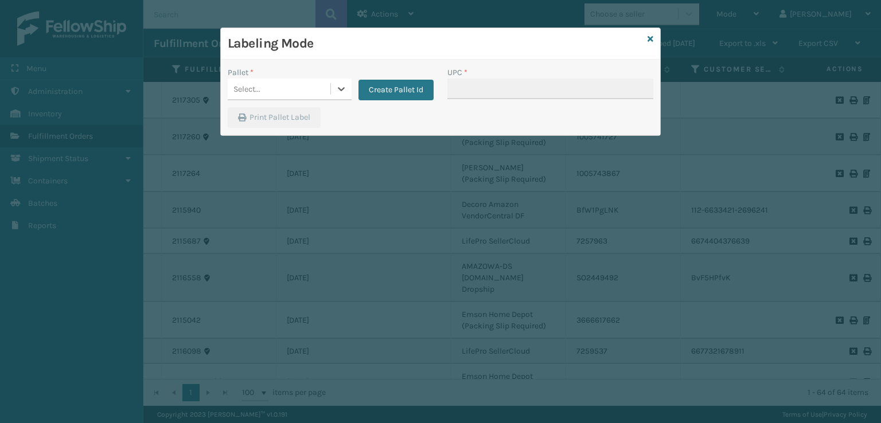
click at [287, 91] on div "Select..." at bounding box center [279, 89] width 103 height 19
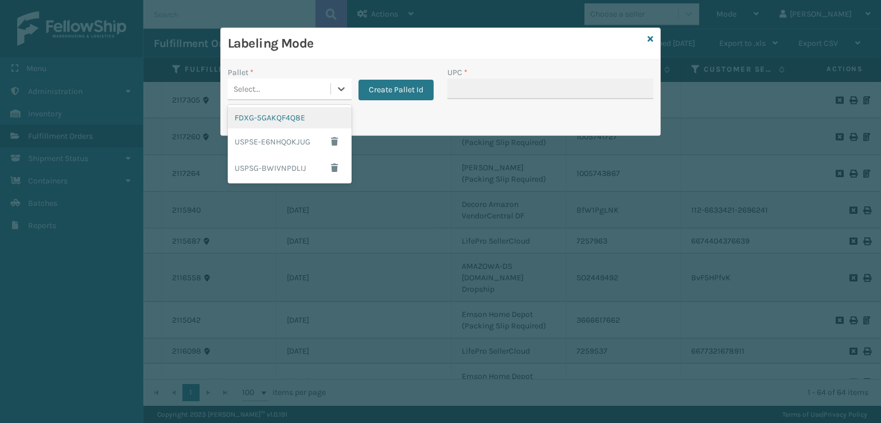
drag, startPoint x: 278, startPoint y: 115, endPoint x: 299, endPoint y: 115, distance: 21.2
click at [299, 115] on div "FDXG-5GAKQF4Q8E" at bounding box center [290, 117] width 124 height 21
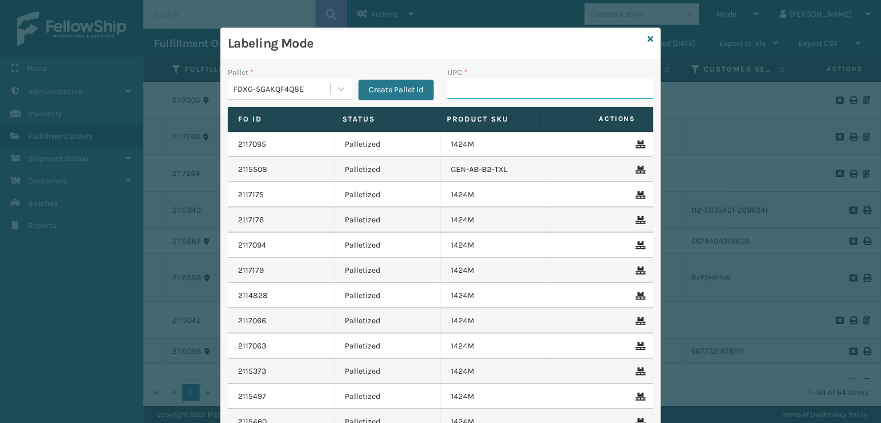
click at [517, 93] on input "UPC *" at bounding box center [551, 89] width 206 height 21
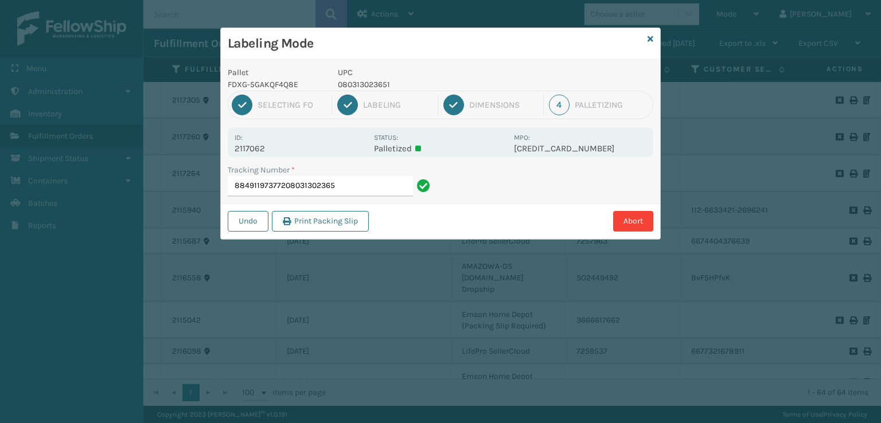
type input "884911973772080313023651"
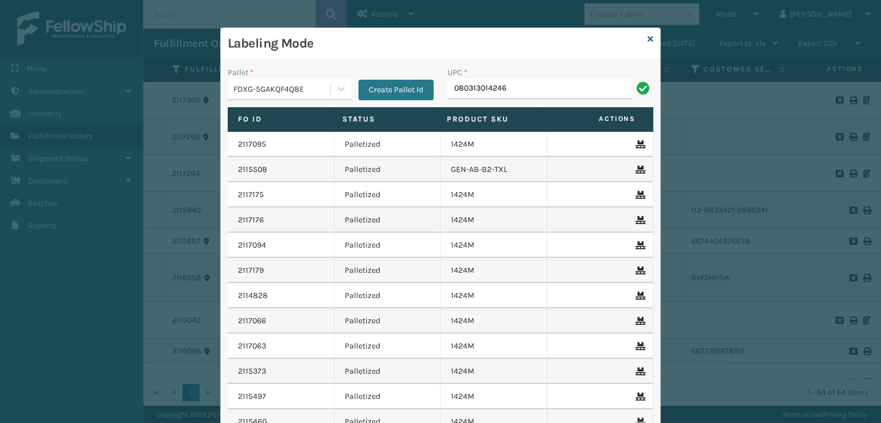
type input "080313014246"
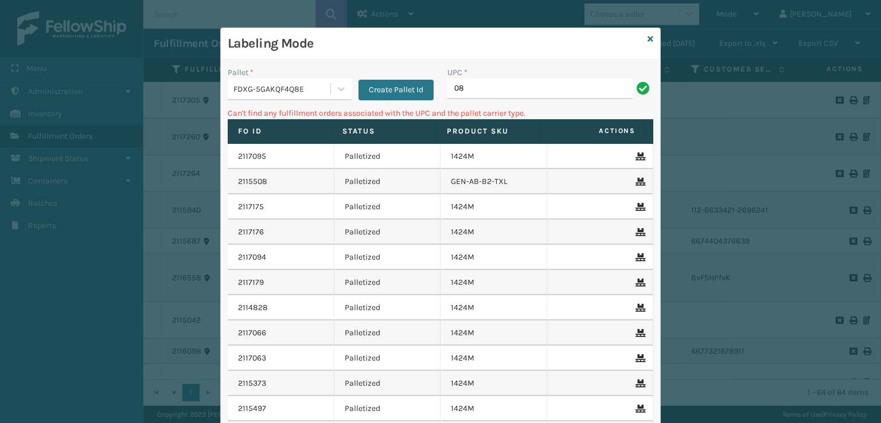
type input "0"
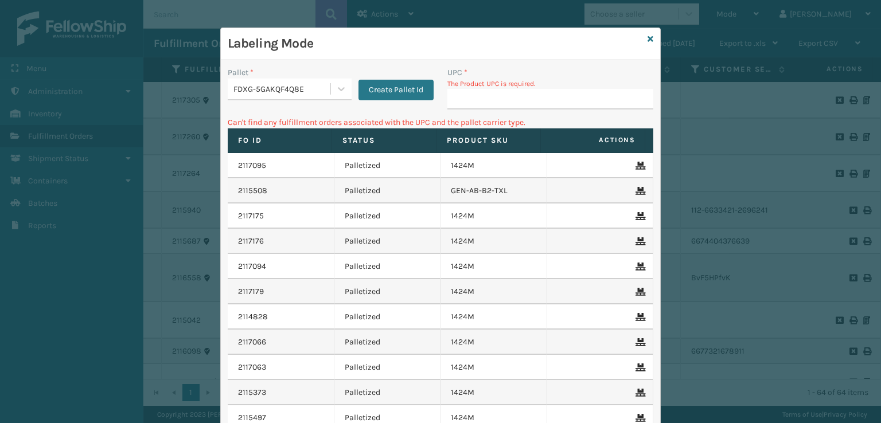
type input "080313014246"
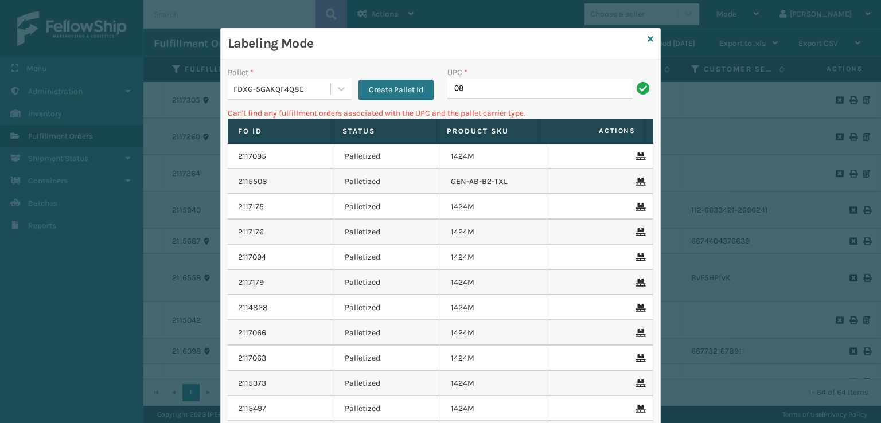
type input "0"
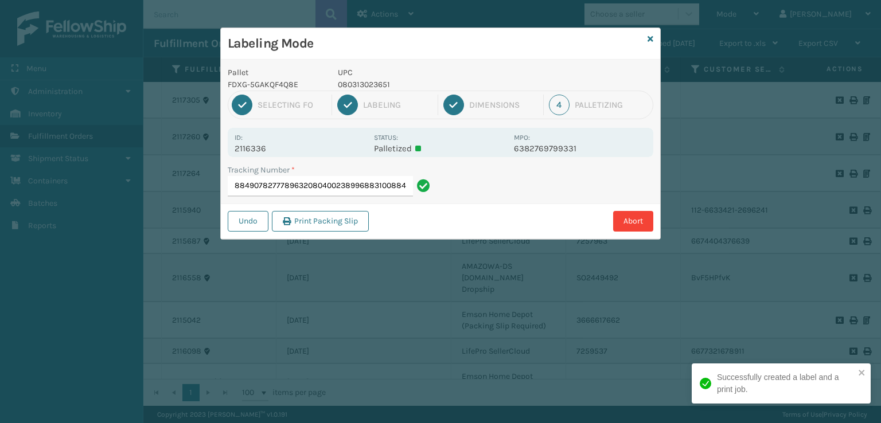
type input "8849078277789632080400238996883100884907827778"
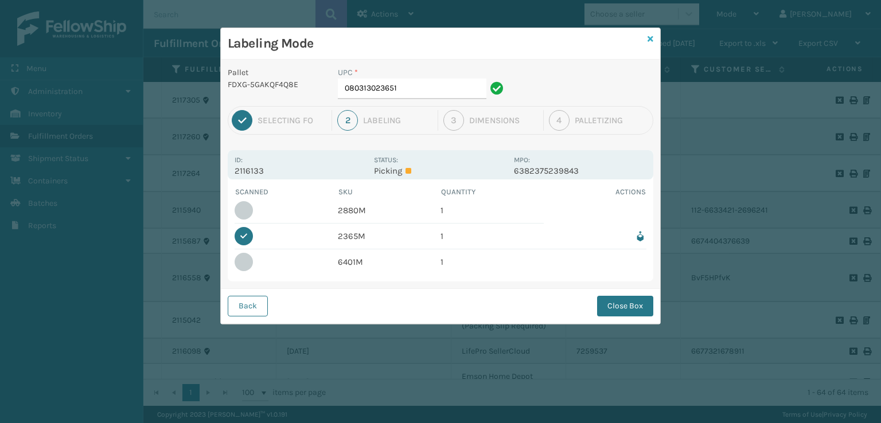
click at [649, 39] on icon at bounding box center [651, 39] width 6 height 8
